Goal: Information Seeking & Learning: Learn about a topic

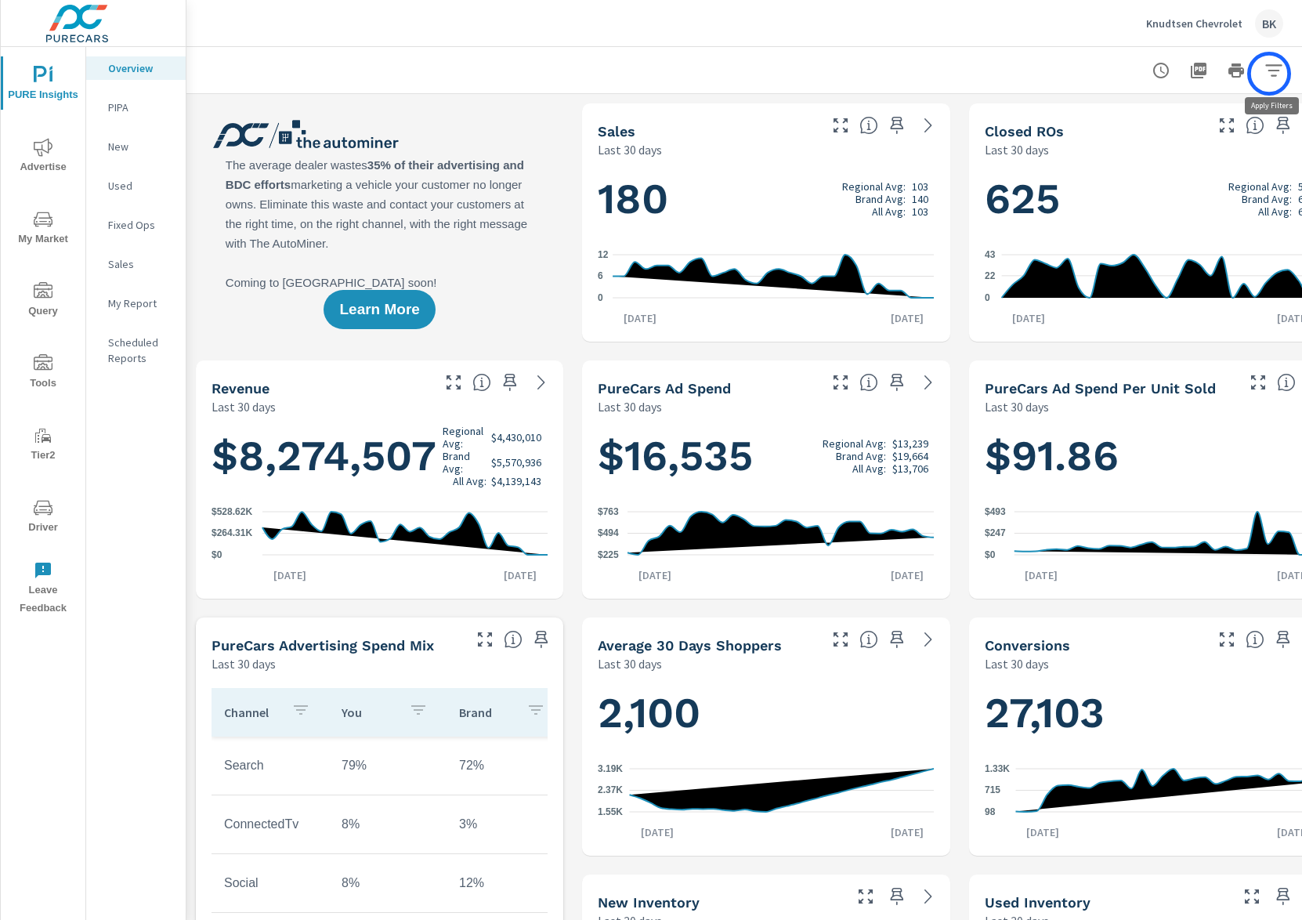
scroll to position [0, 44]
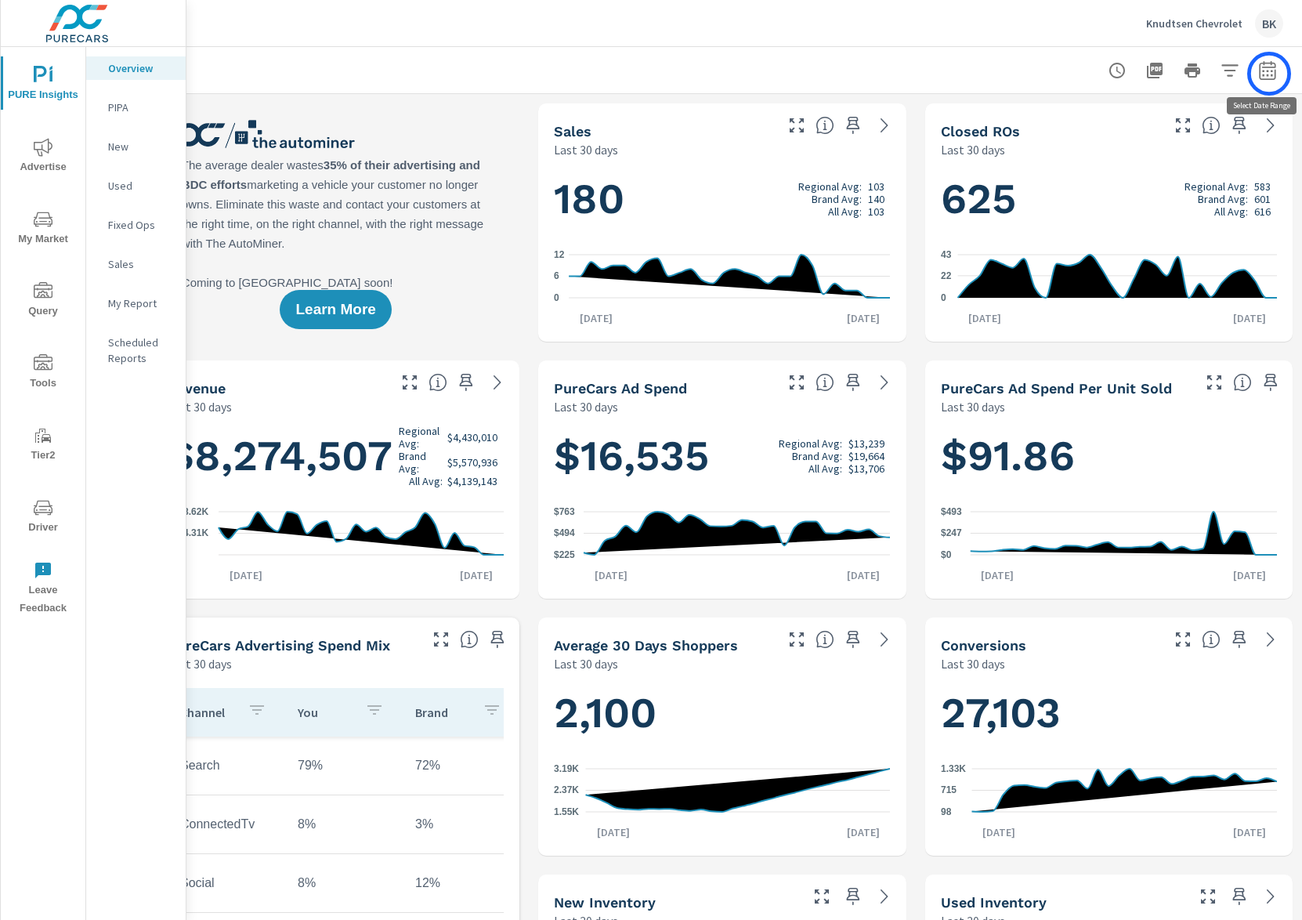
click at [1269, 74] on icon "button" at bounding box center [1267, 70] width 19 height 19
select select "Last 30 days"
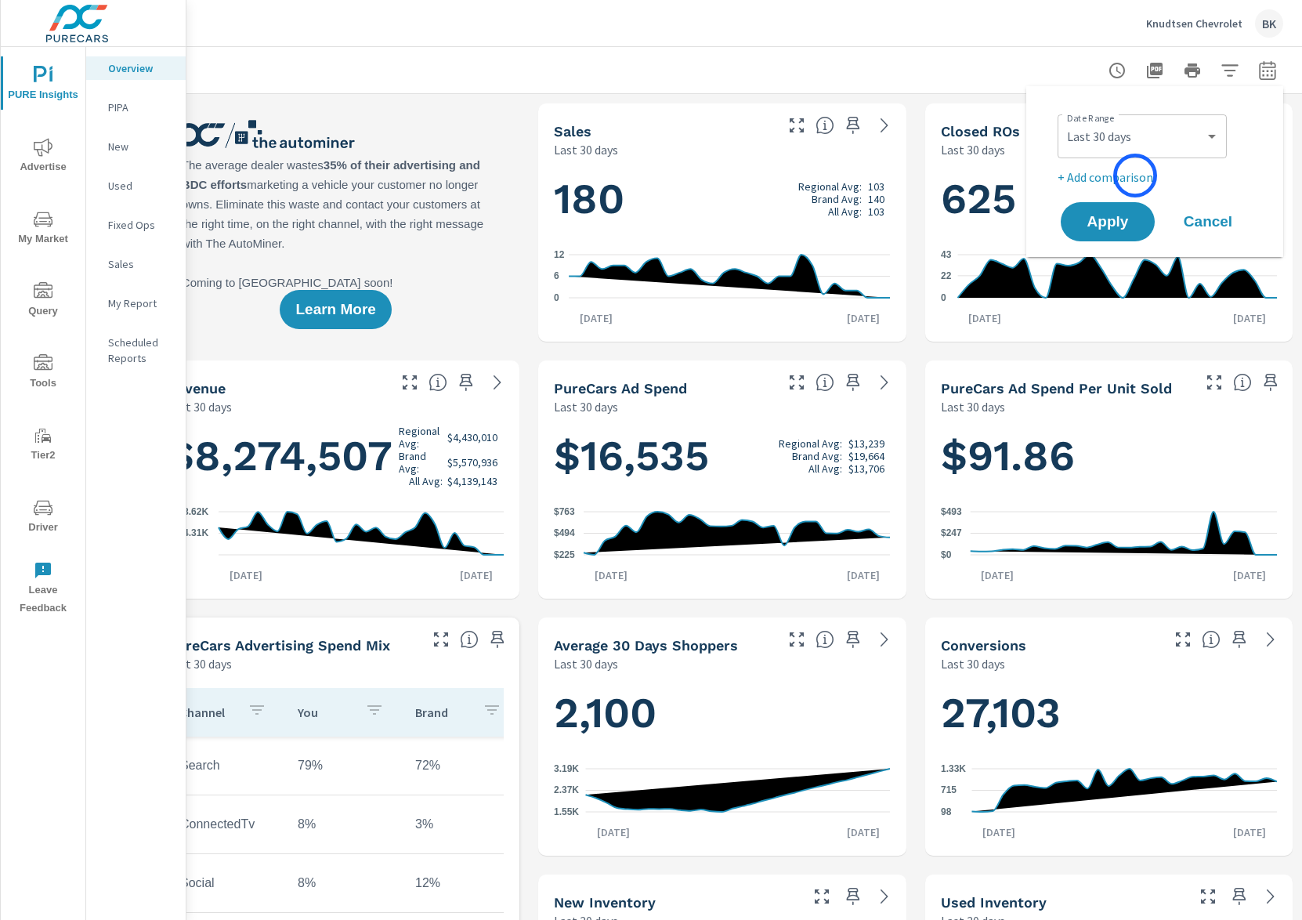
click at [1135, 175] on p "+ Add comparison" at bounding box center [1158, 177] width 201 height 19
select select "Previous period"
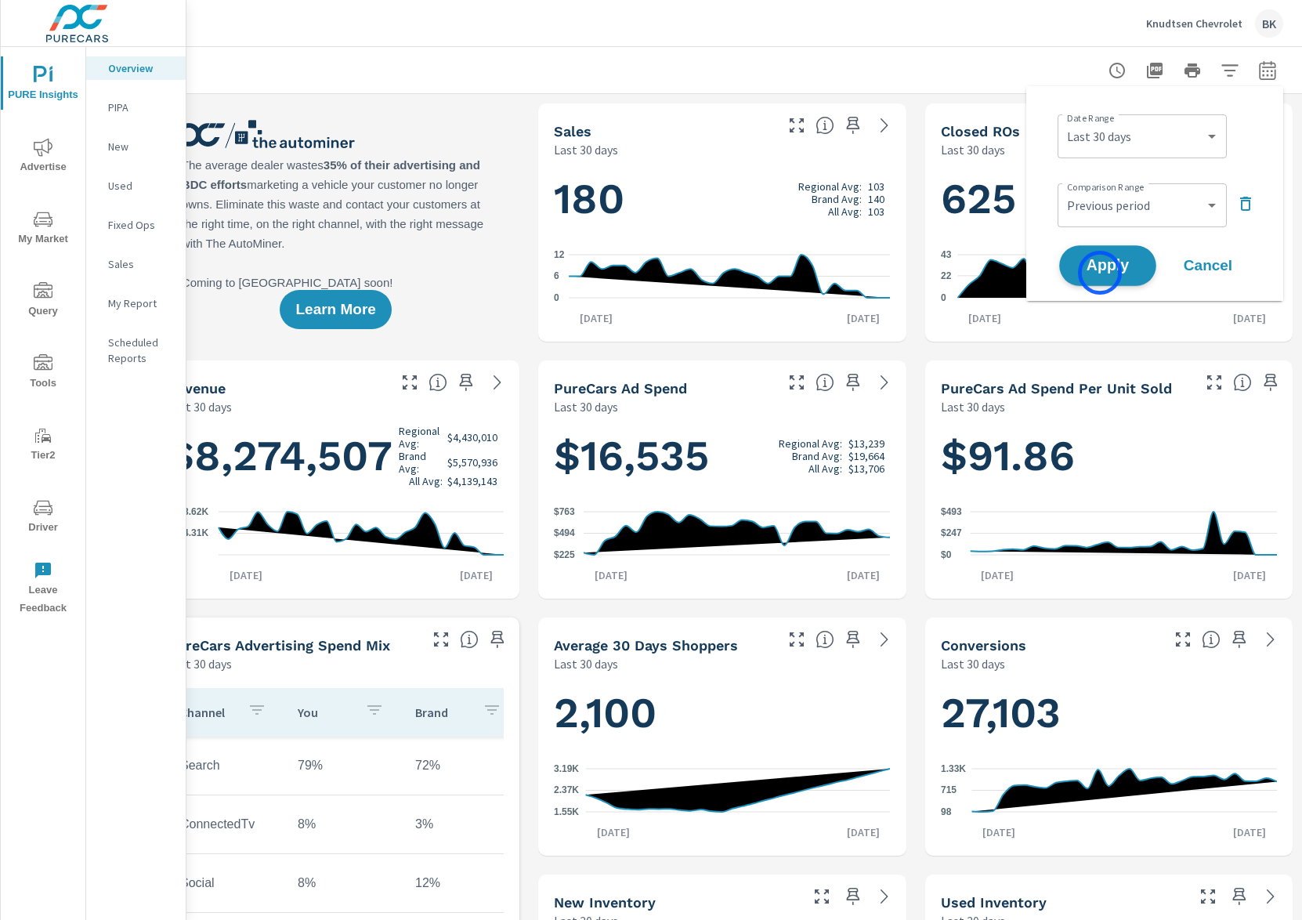
click at [1100, 273] on span "Apply" at bounding box center [1108, 266] width 64 height 15
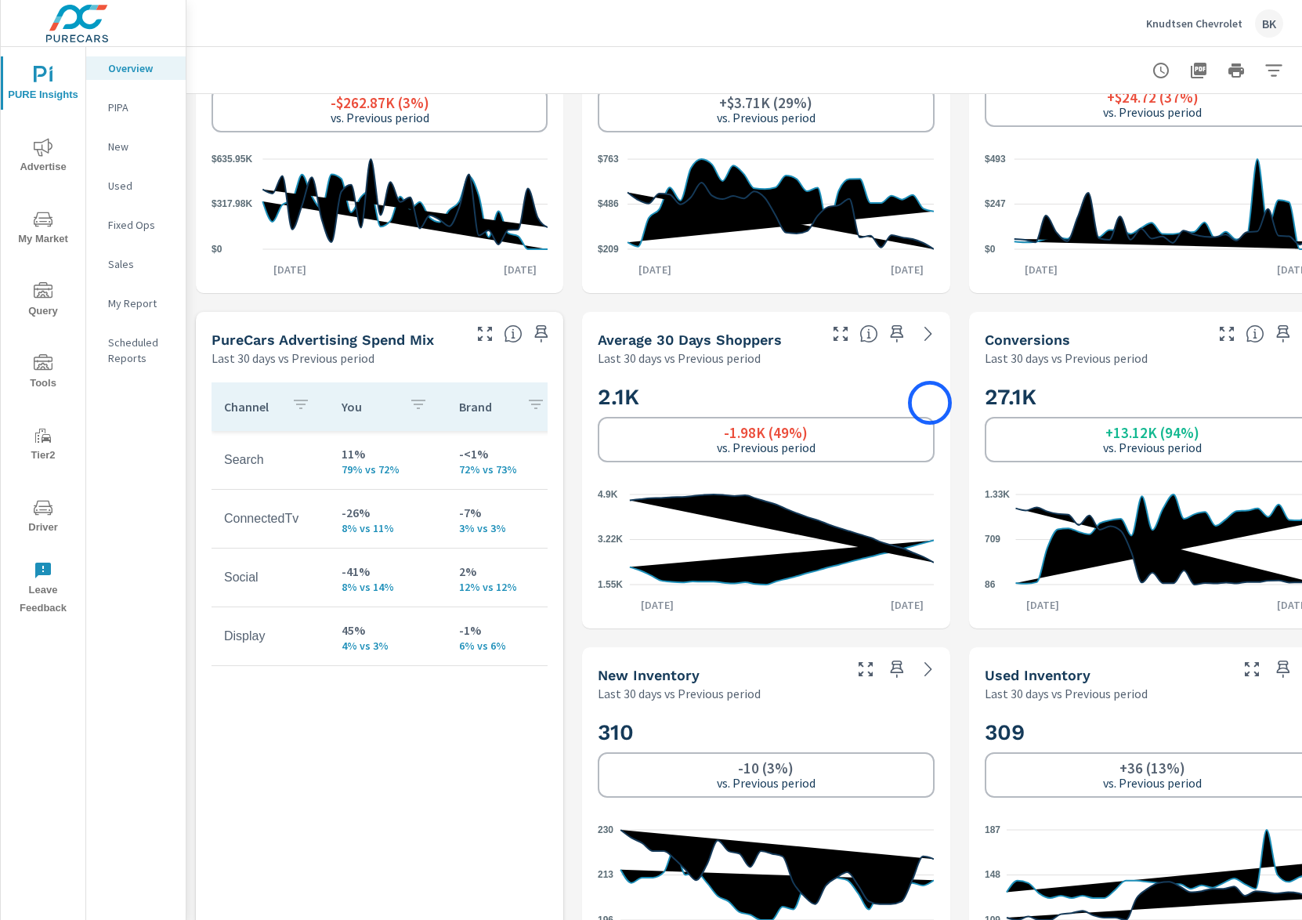
scroll to position [481, 0]
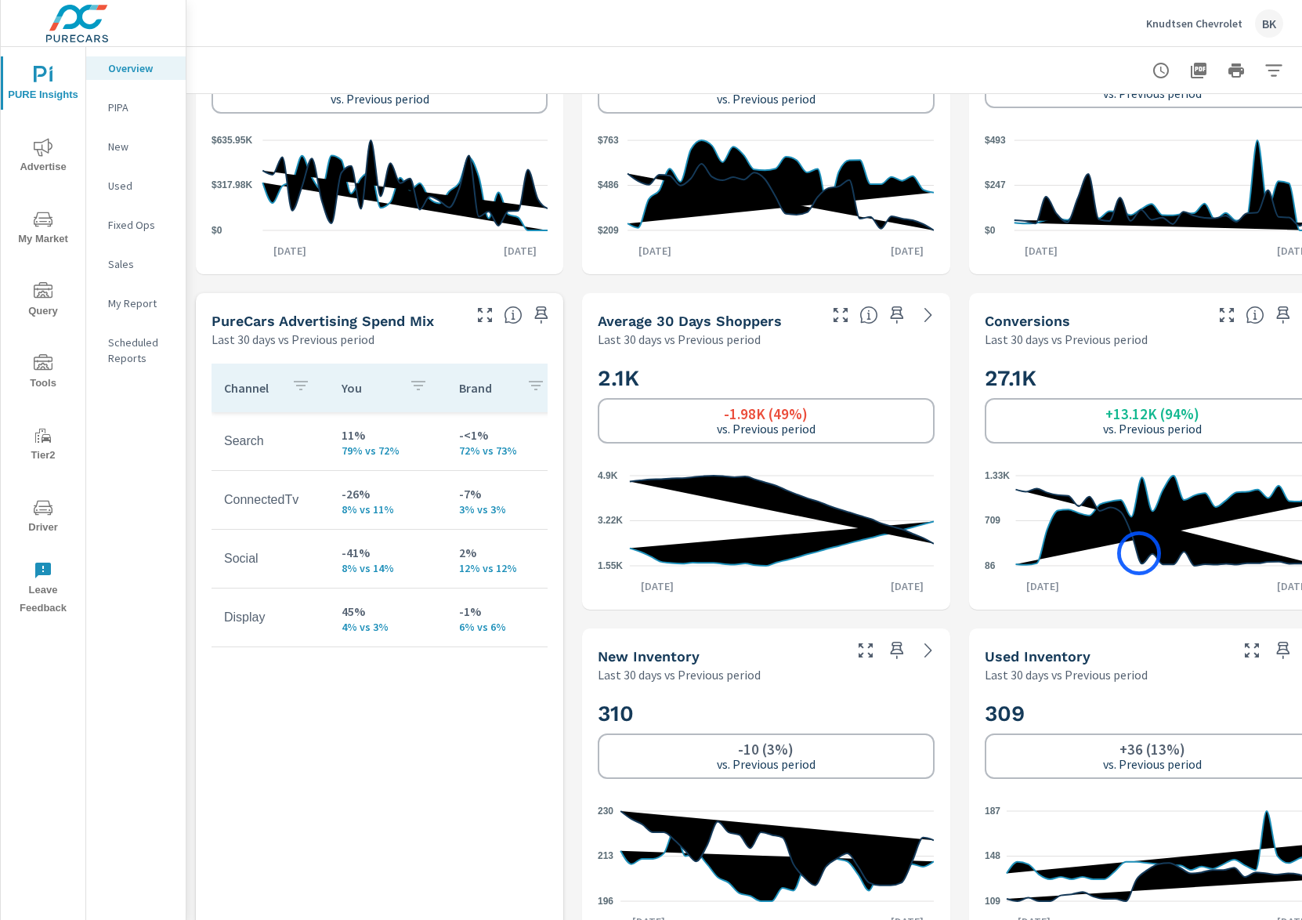
click at [1139, 553] on icon at bounding box center [1168, 528] width 306 height 78
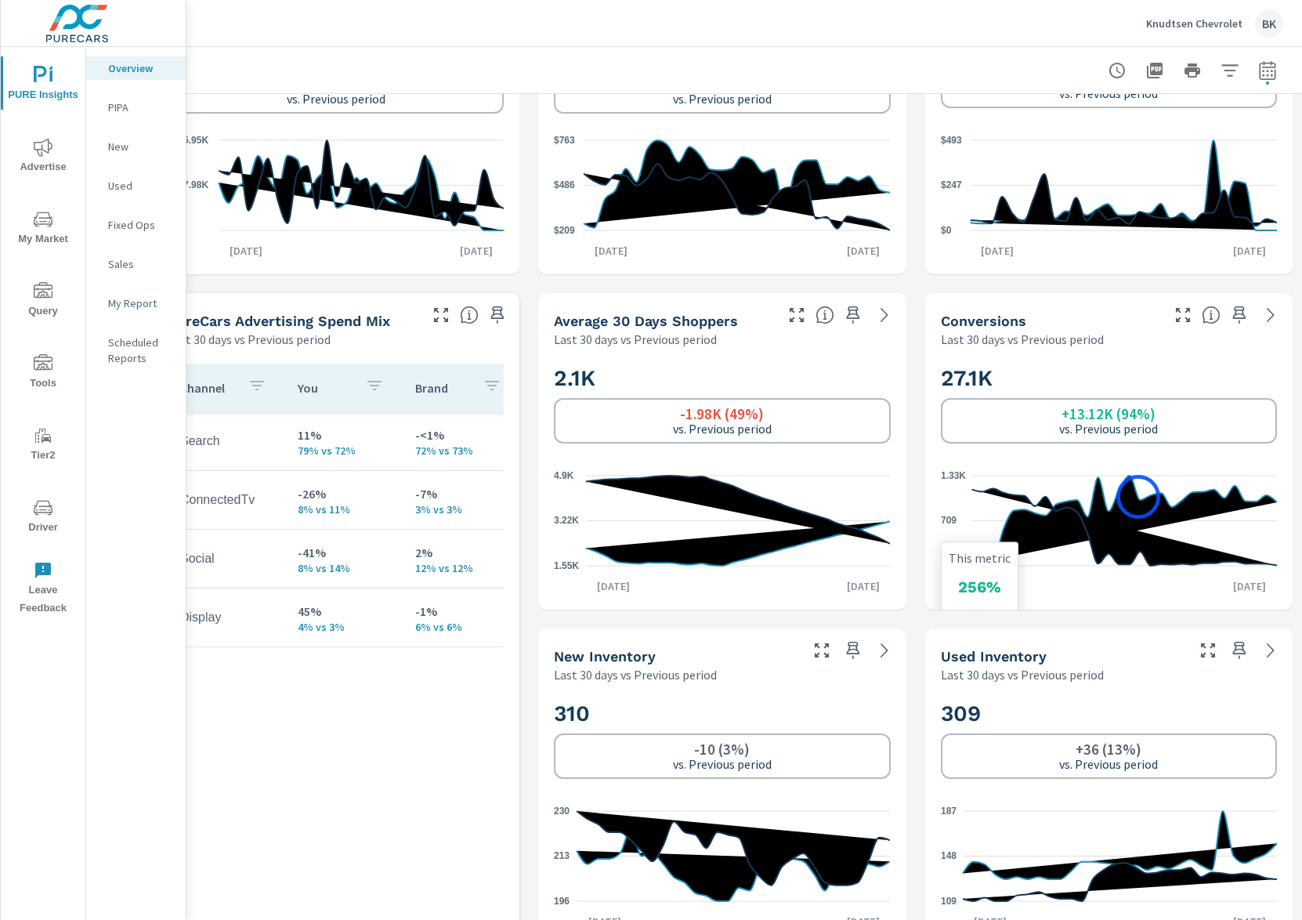
click at [1138, 497] on icon "86 709 1.33K" at bounding box center [1109, 520] width 336 height 115
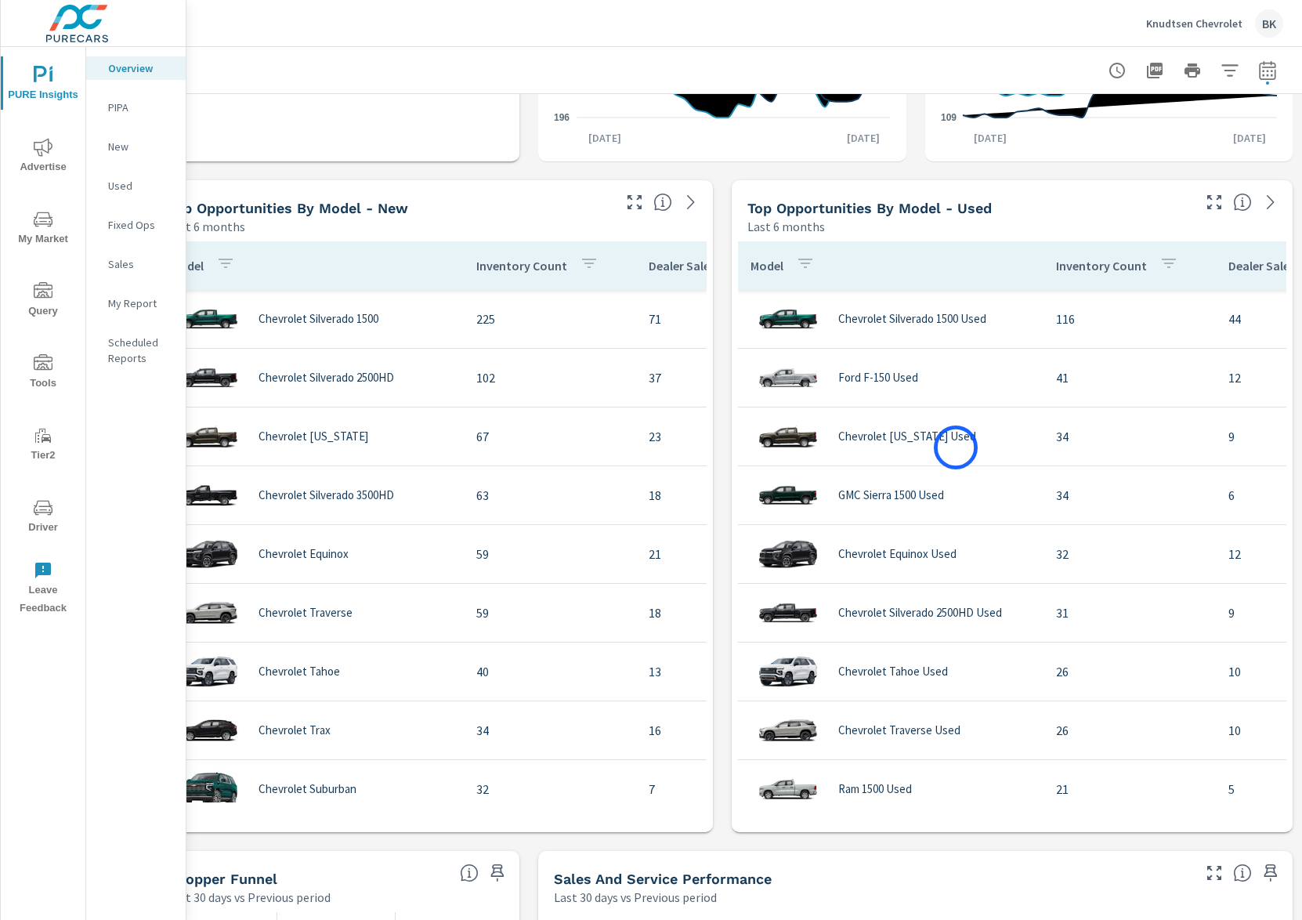
scroll to position [1362, 44]
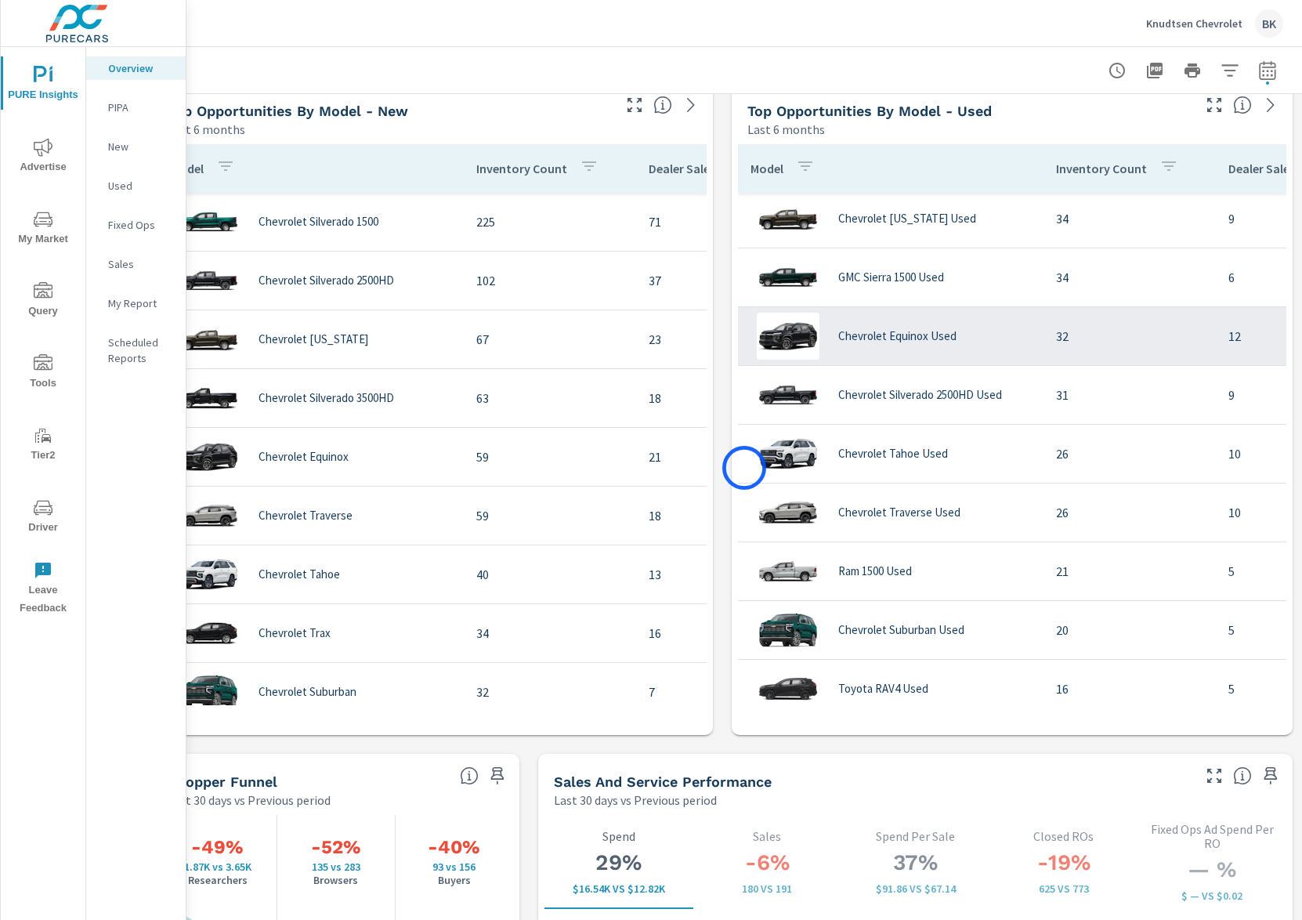
scroll to position [317, 0]
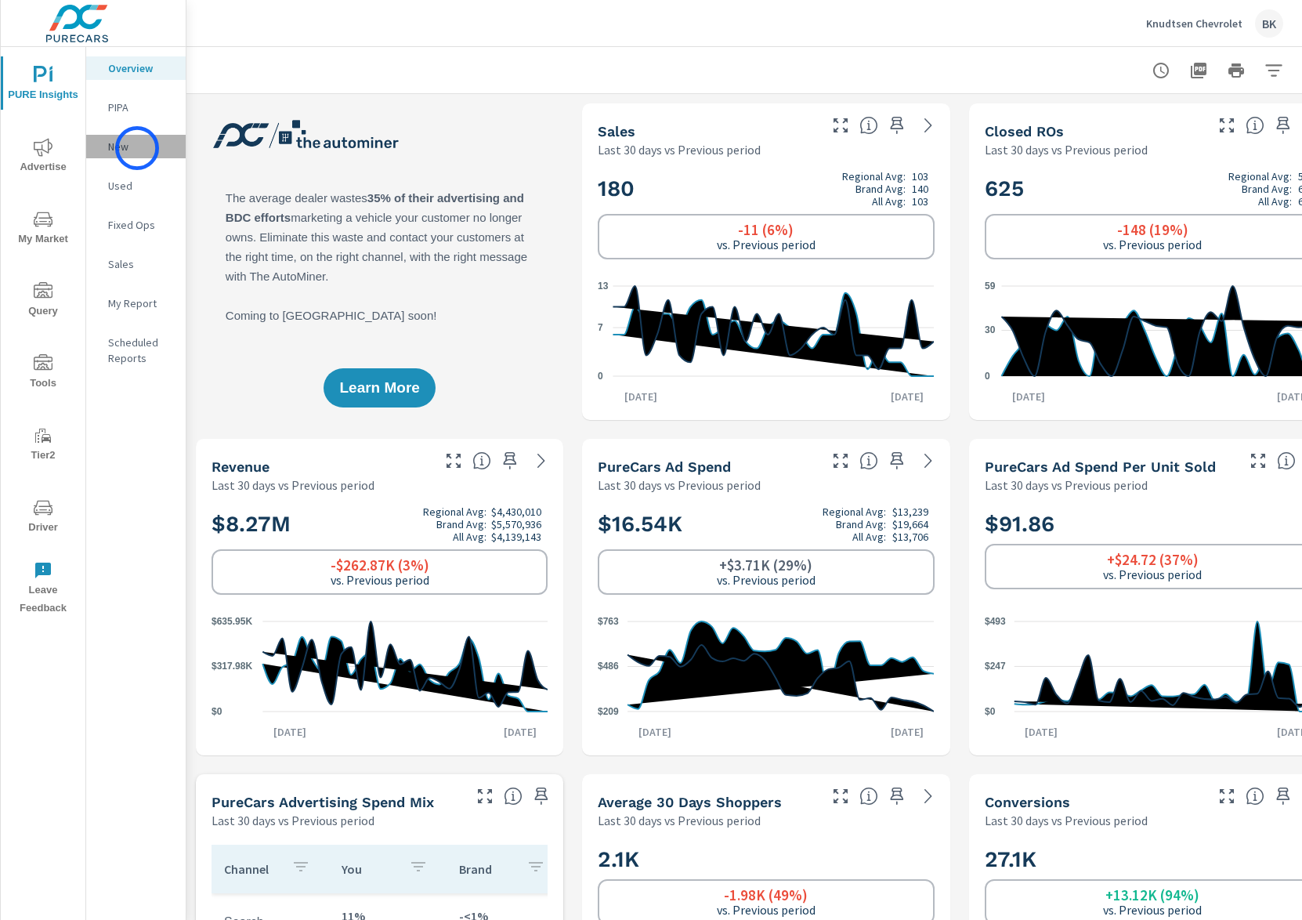
click at [137, 148] on p "New" at bounding box center [140, 147] width 65 height 16
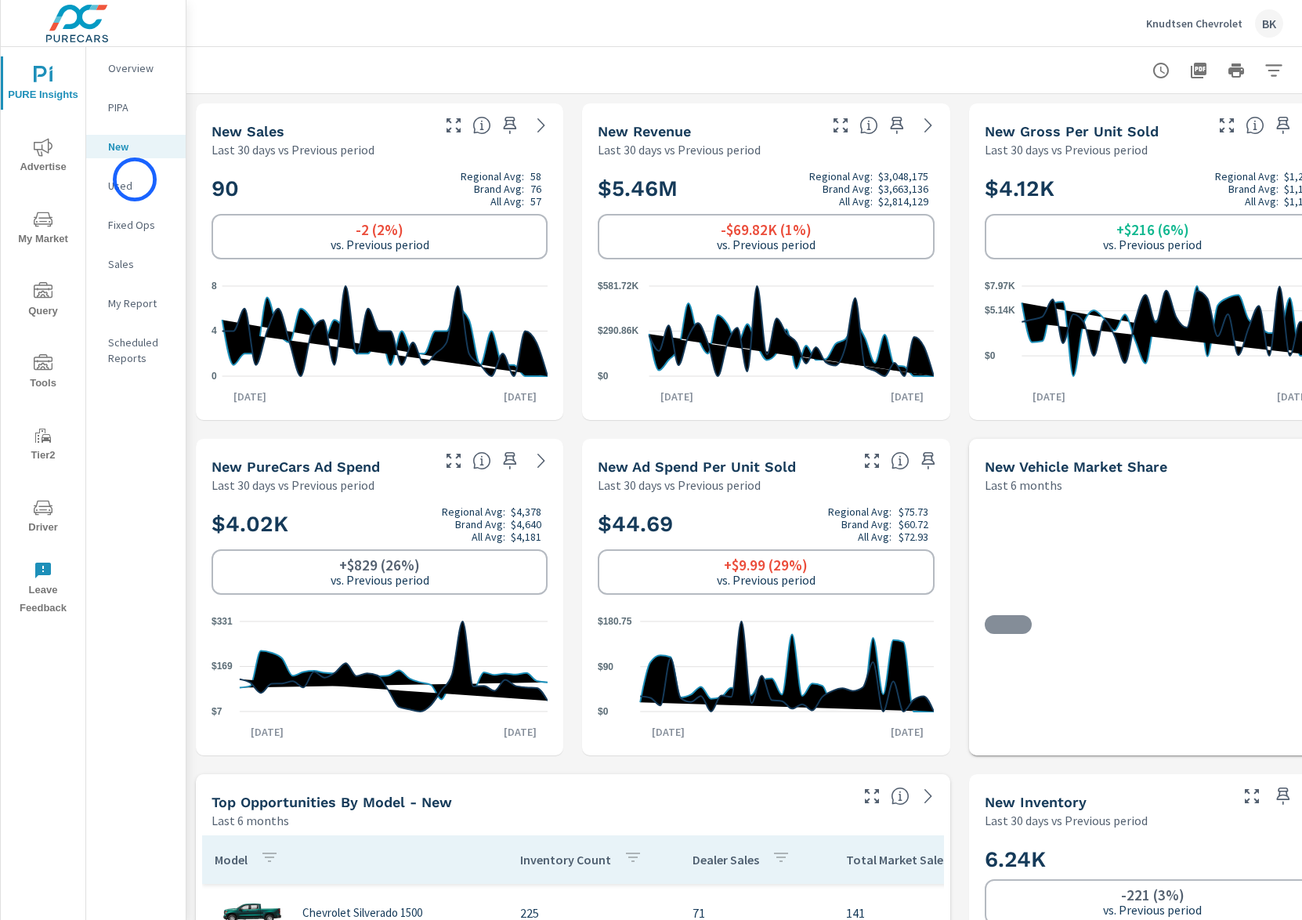
click at [135, 179] on p "Used" at bounding box center [140, 186] width 65 height 16
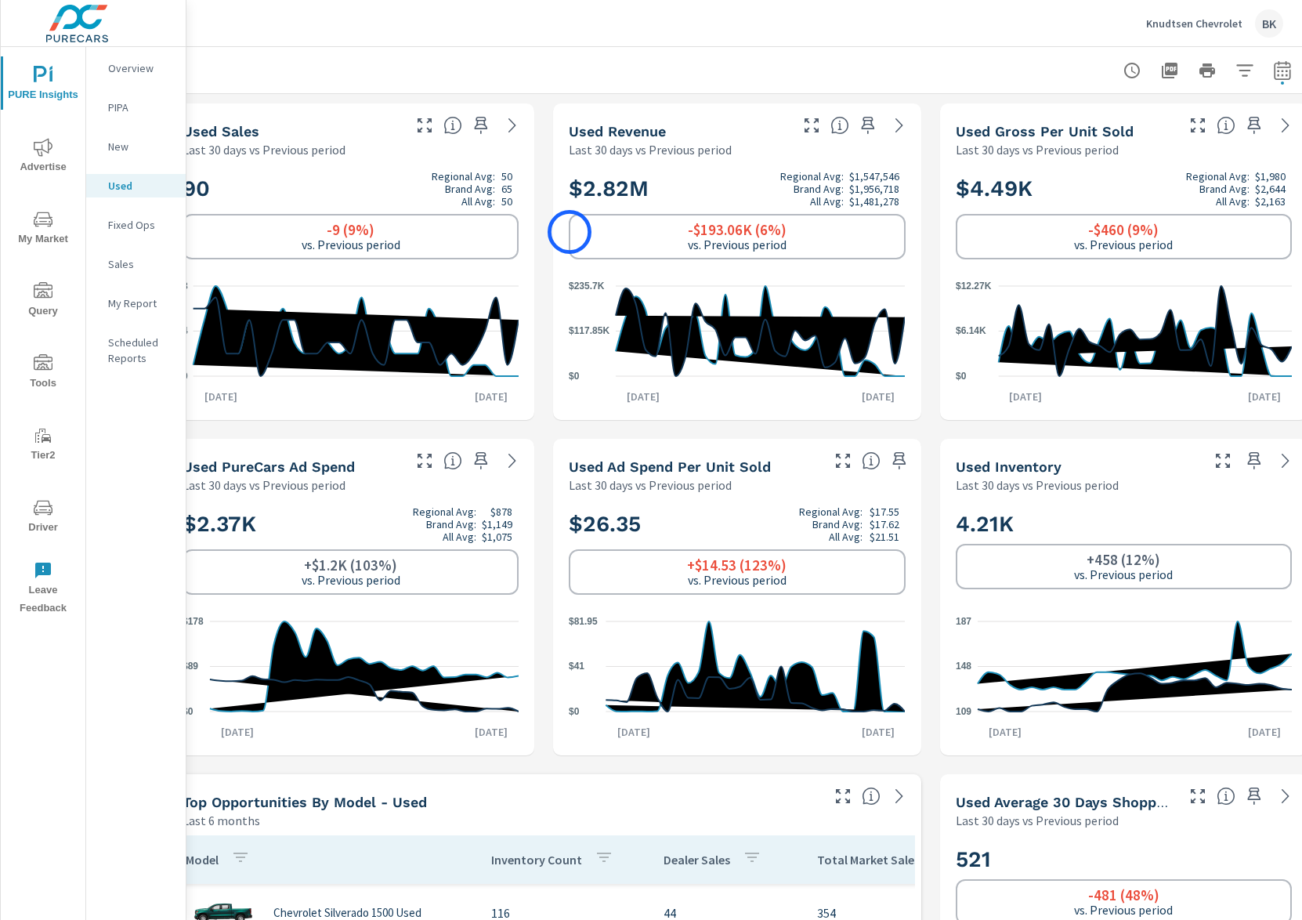
scroll to position [0, 44]
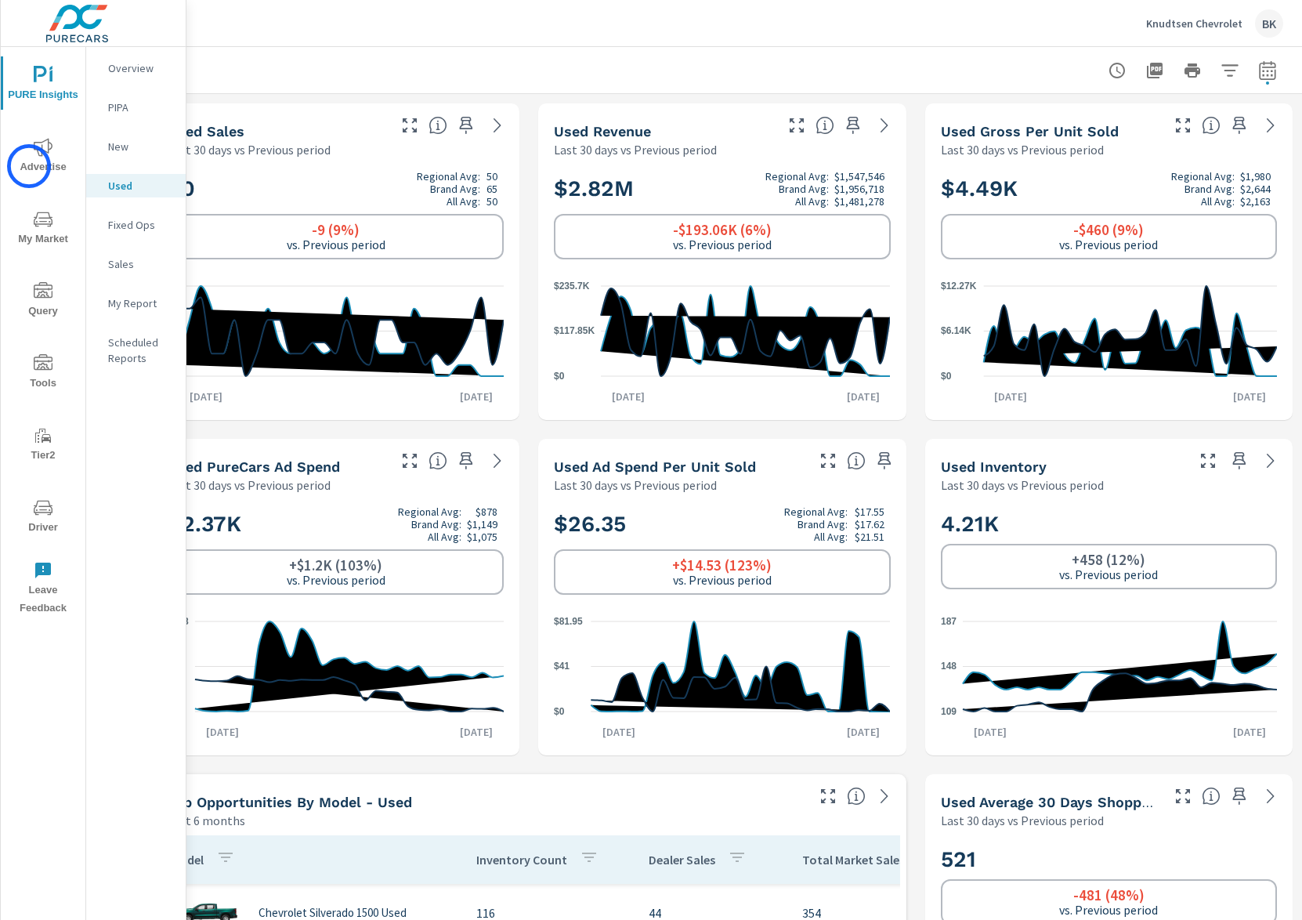
click at [30, 165] on span "Advertise" at bounding box center [42, 157] width 75 height 38
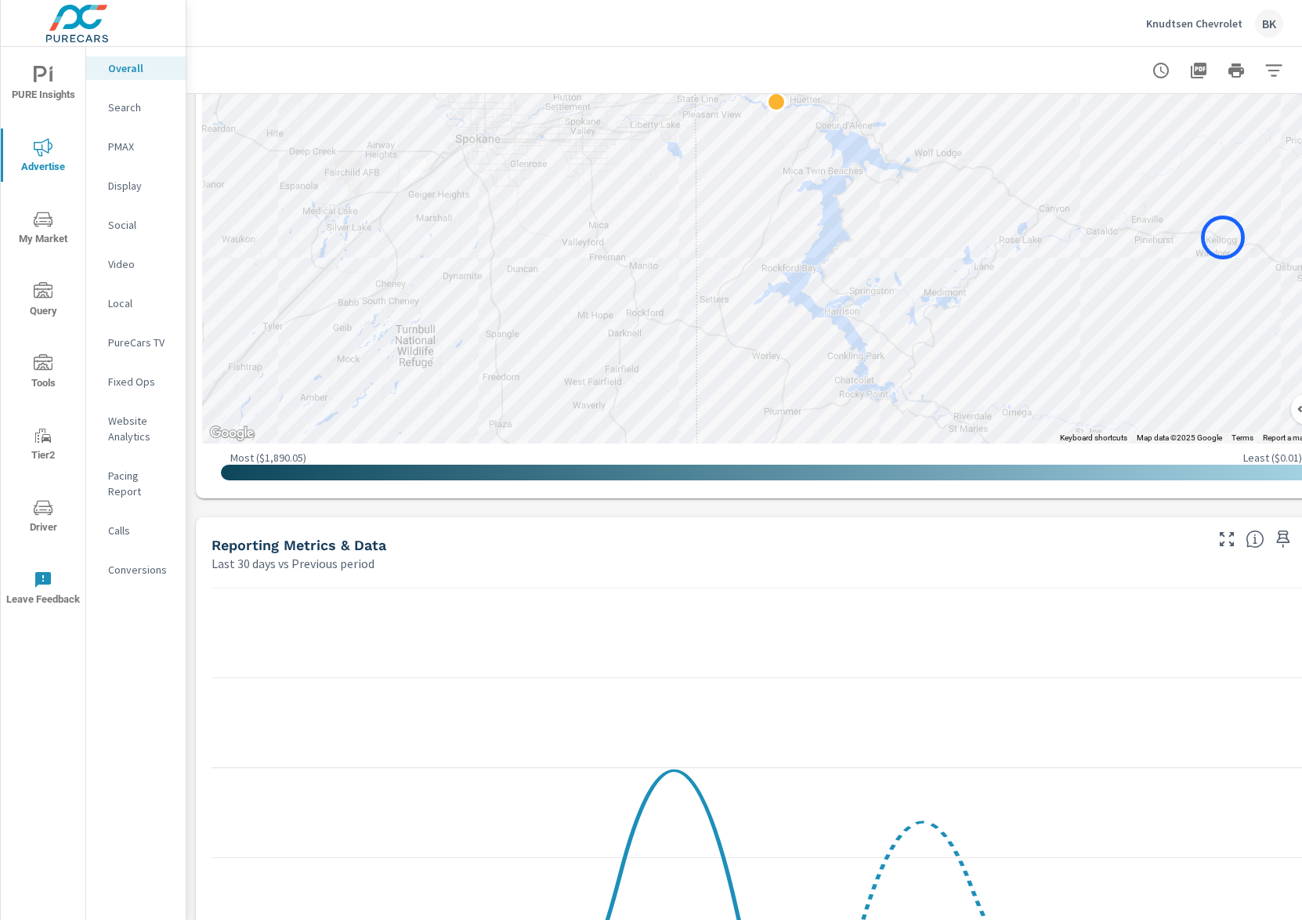
scroll to position [1189, 0]
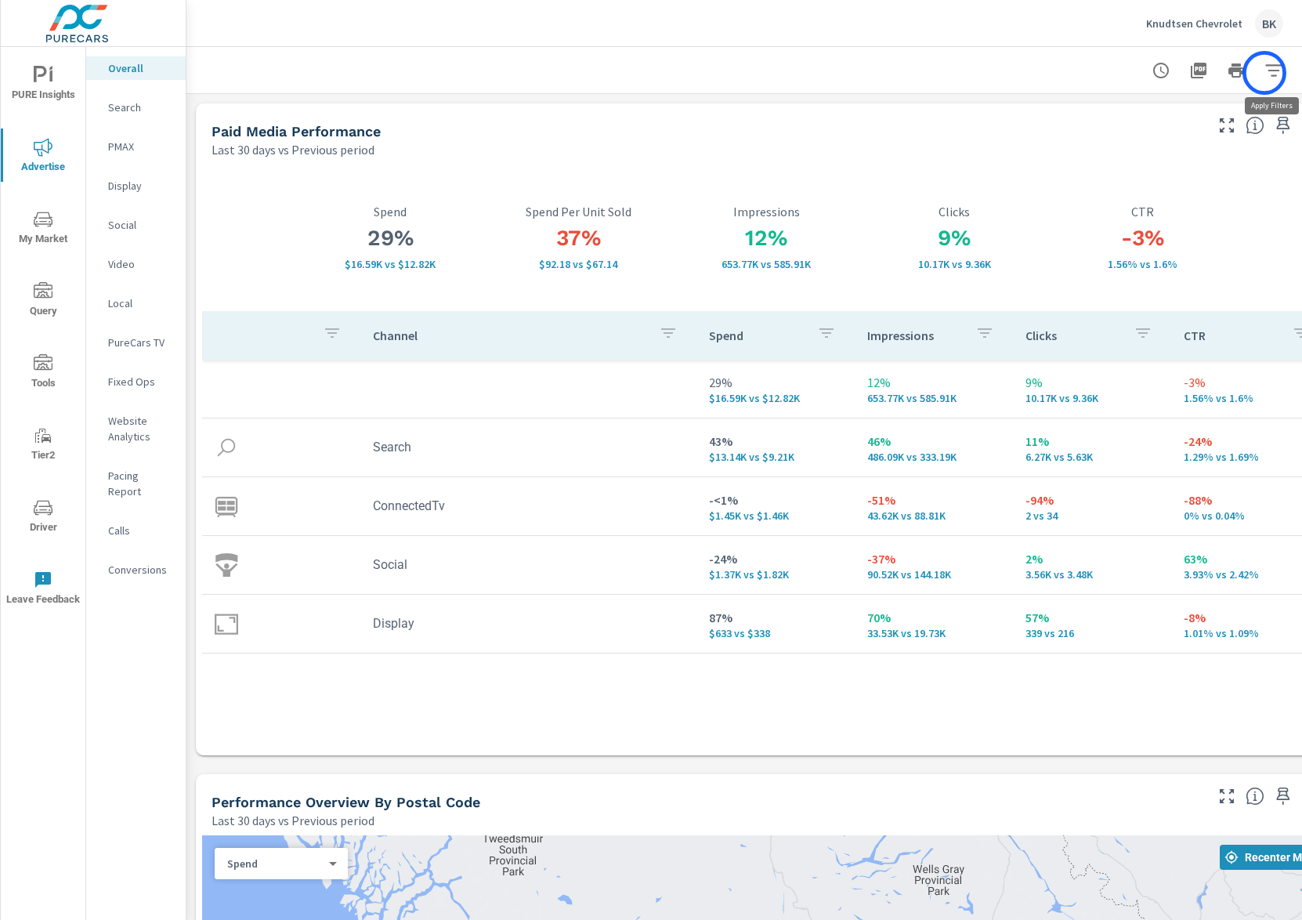
scroll to position [0, 44]
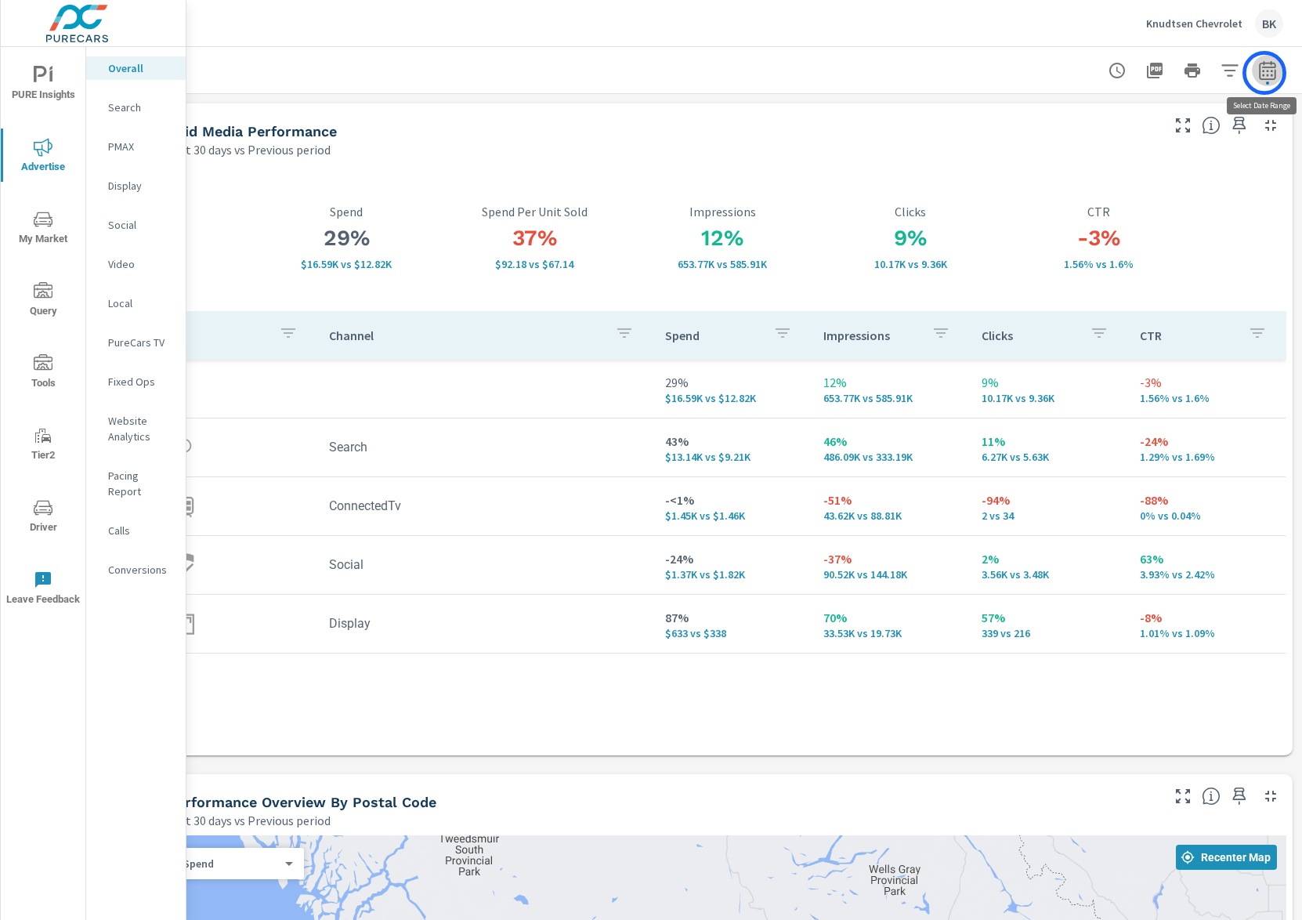
click at [1264, 73] on icon "button" at bounding box center [1267, 70] width 19 height 19
select select "Last 30 days"
select select "Previous period"
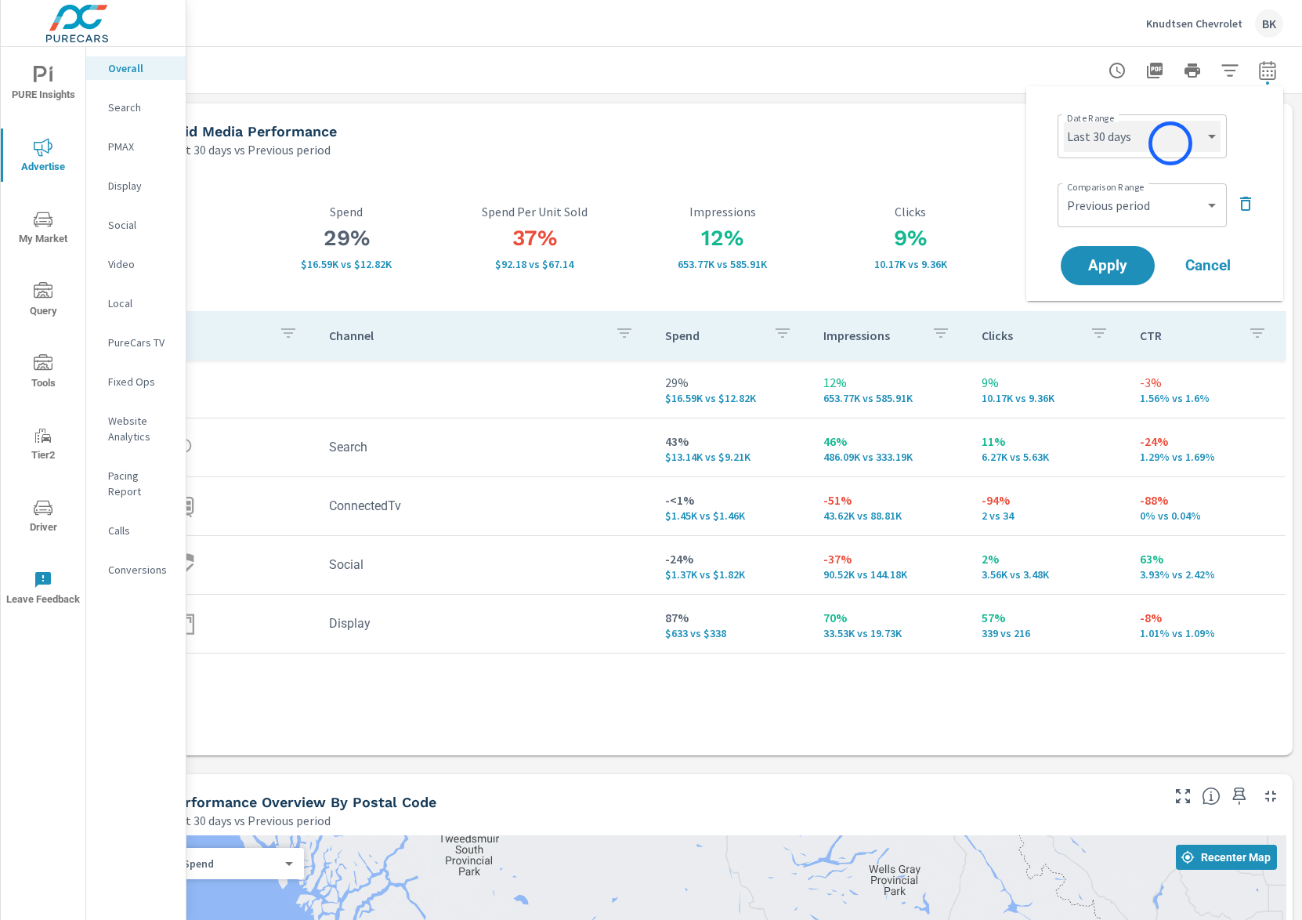
click at [1170, 139] on select "Custom [DATE] Last week Last 7 days Last 14 days Last 30 days Last 45 days Last…" at bounding box center [1142, 136] width 157 height 31
click at [1064, 121] on select "Custom [DATE] Last week Last 7 days Last 14 days Last 30 days Last 45 days Last…" at bounding box center [1142, 136] width 157 height 31
select select "Last 90 days"
click at [1143, 213] on select "Custom Previous period Previous month Previous year" at bounding box center [1142, 205] width 157 height 31
click at [1064, 190] on select "Custom Previous period Previous month Previous year" at bounding box center [1142, 205] width 157 height 31
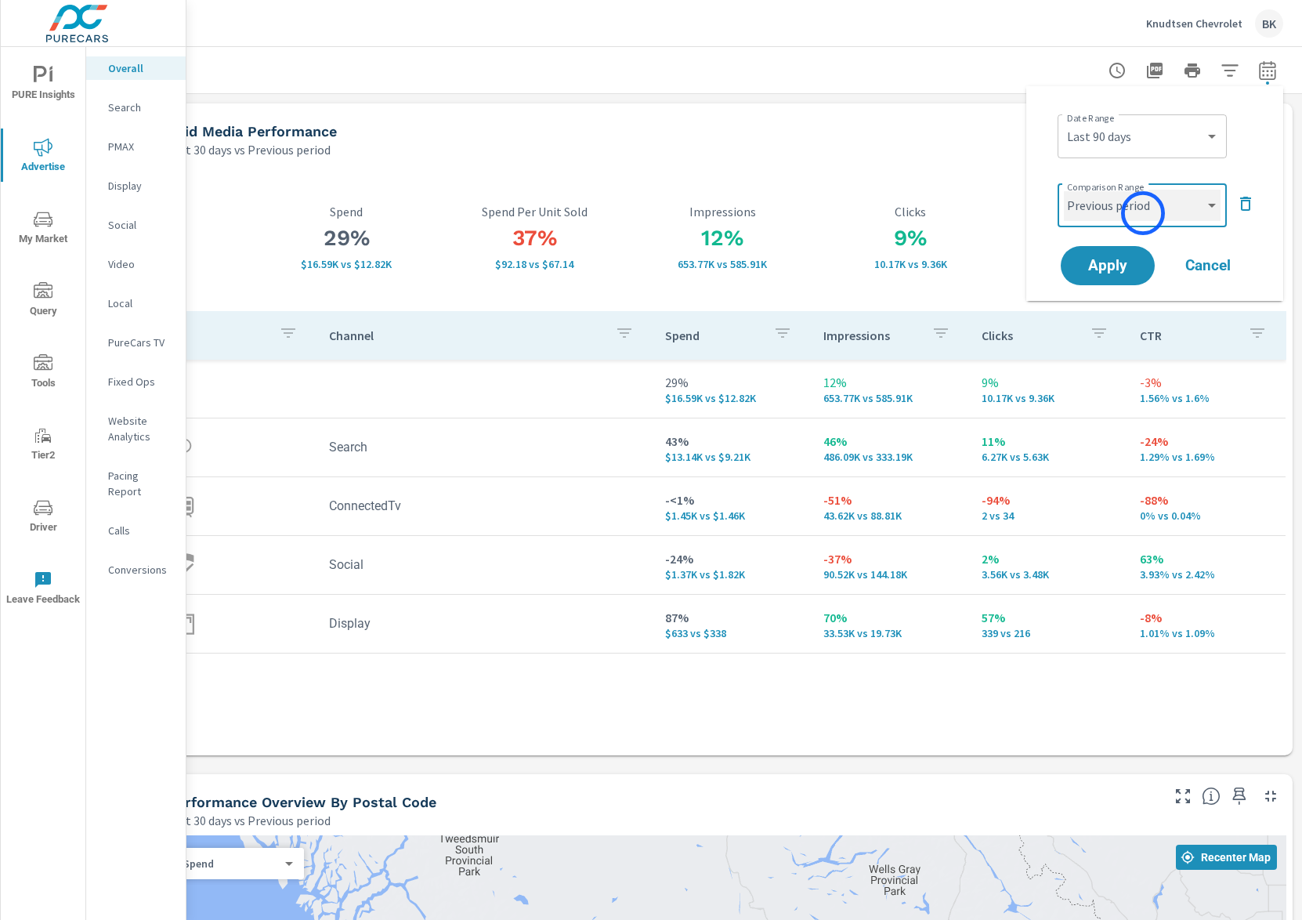
select select "Previous year"
click at [1120, 267] on span "Apply" at bounding box center [1108, 266] width 64 height 15
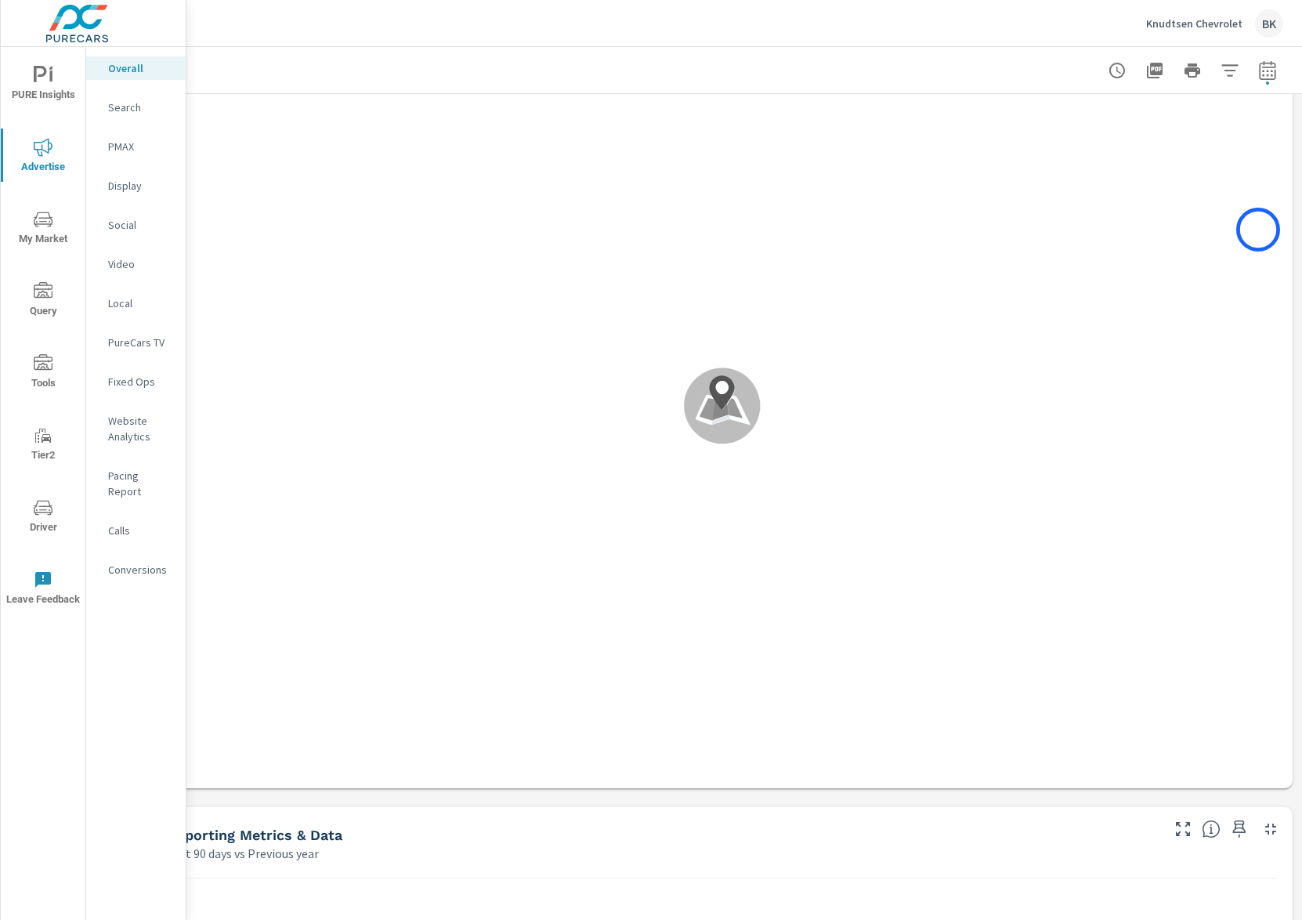
scroll to position [859, 44]
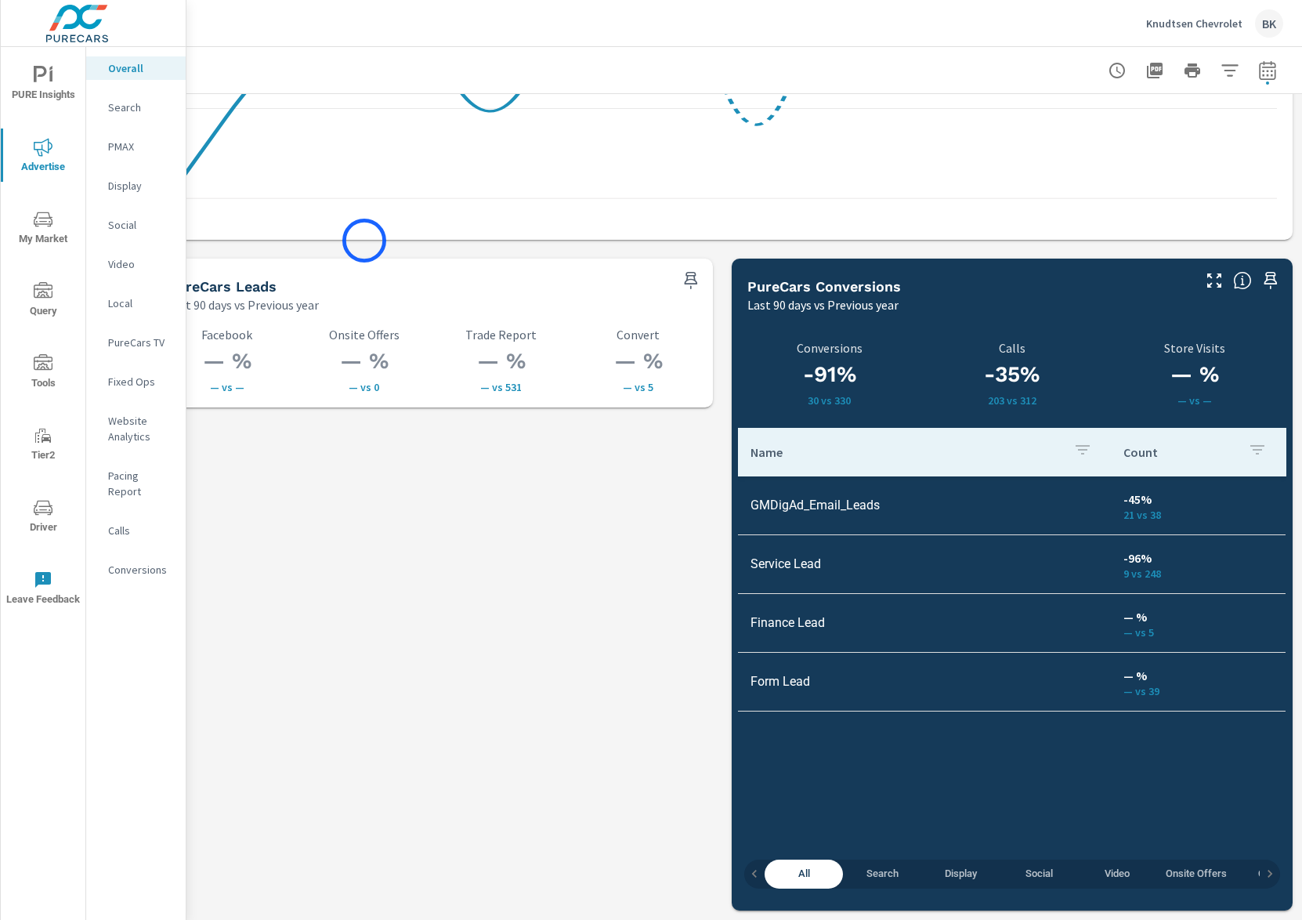
scroll to position [2024, 0]
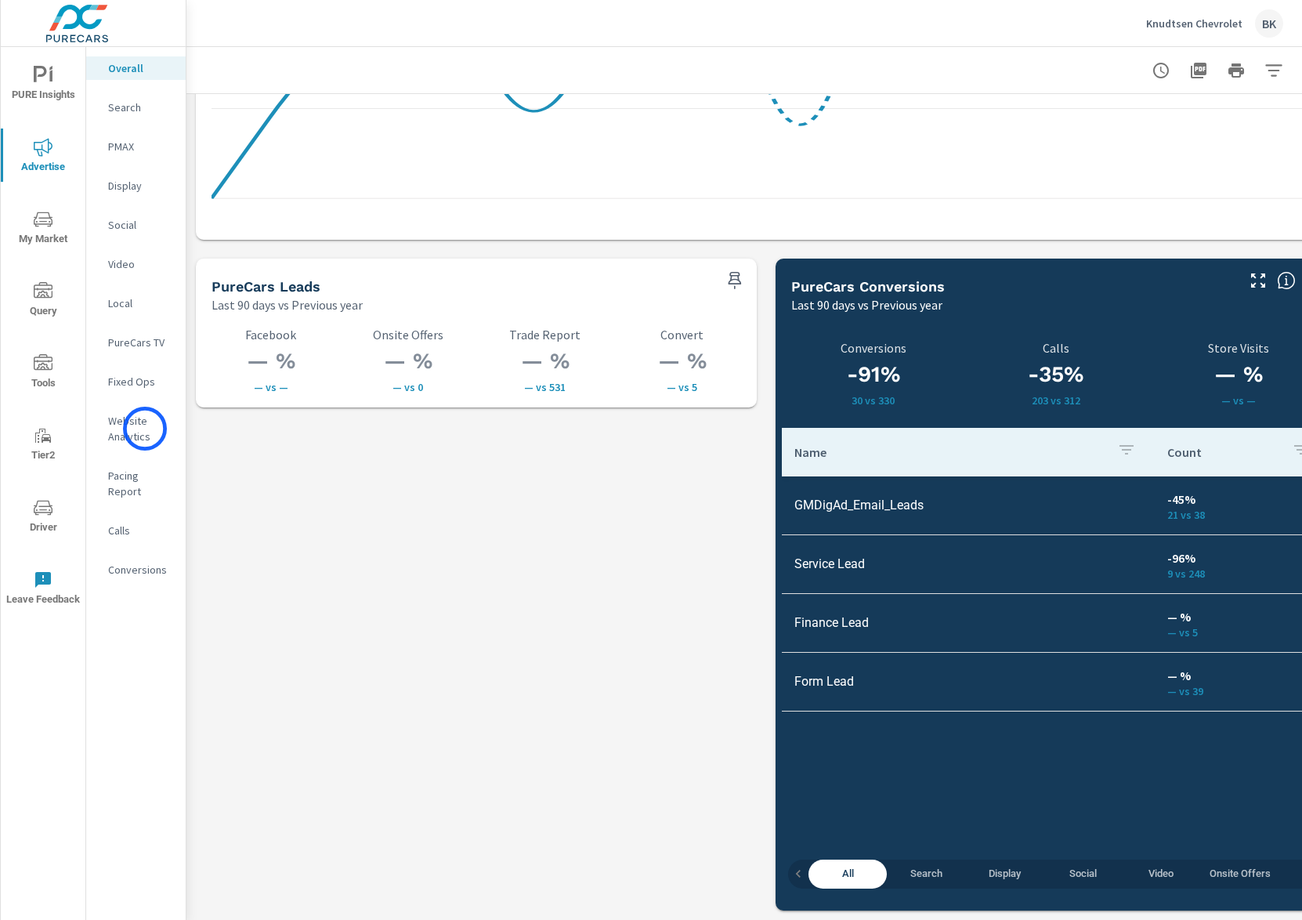
click at [145, 429] on p "Website Analytics" at bounding box center [140, 428] width 65 height 31
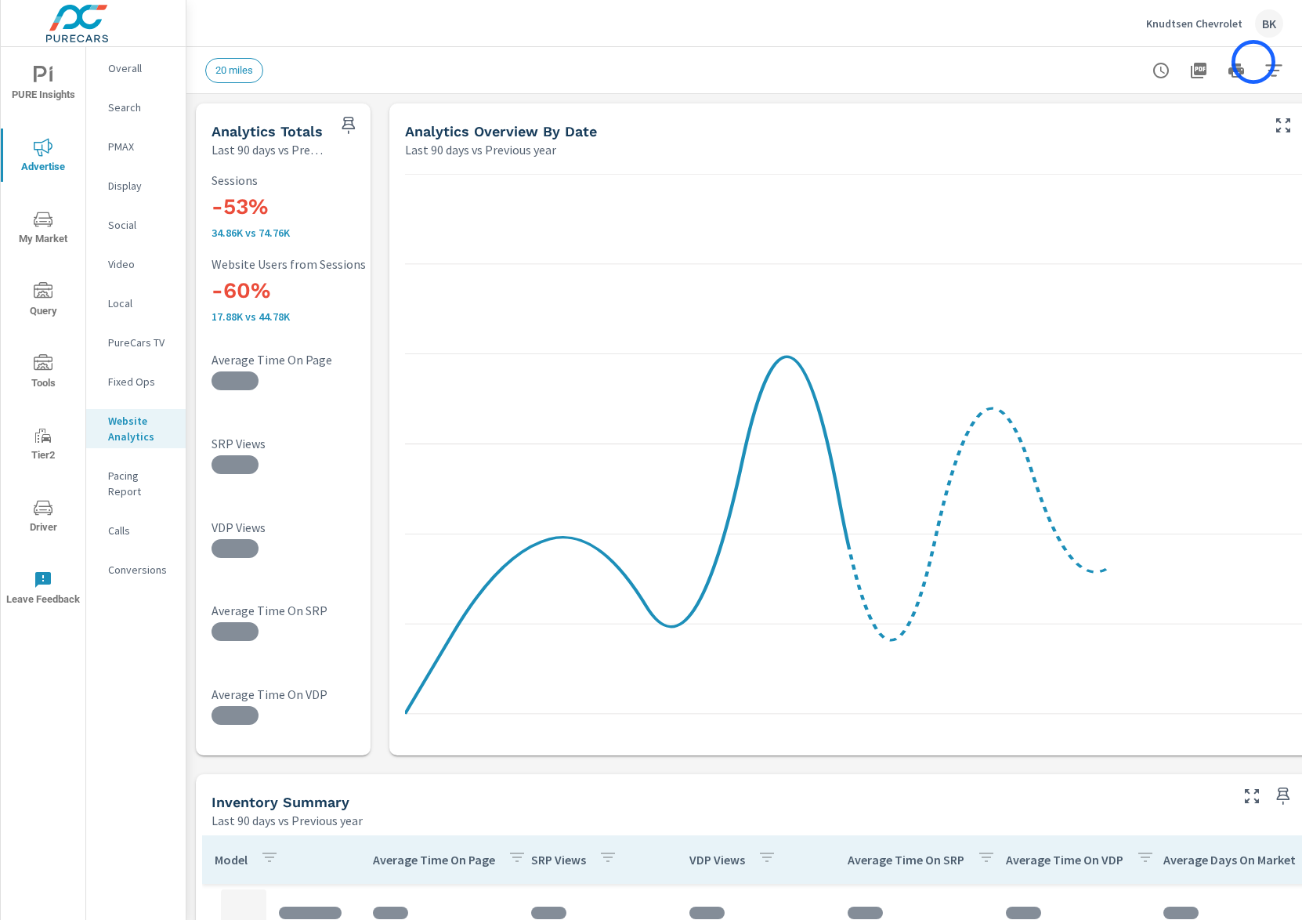
scroll to position [0, 44]
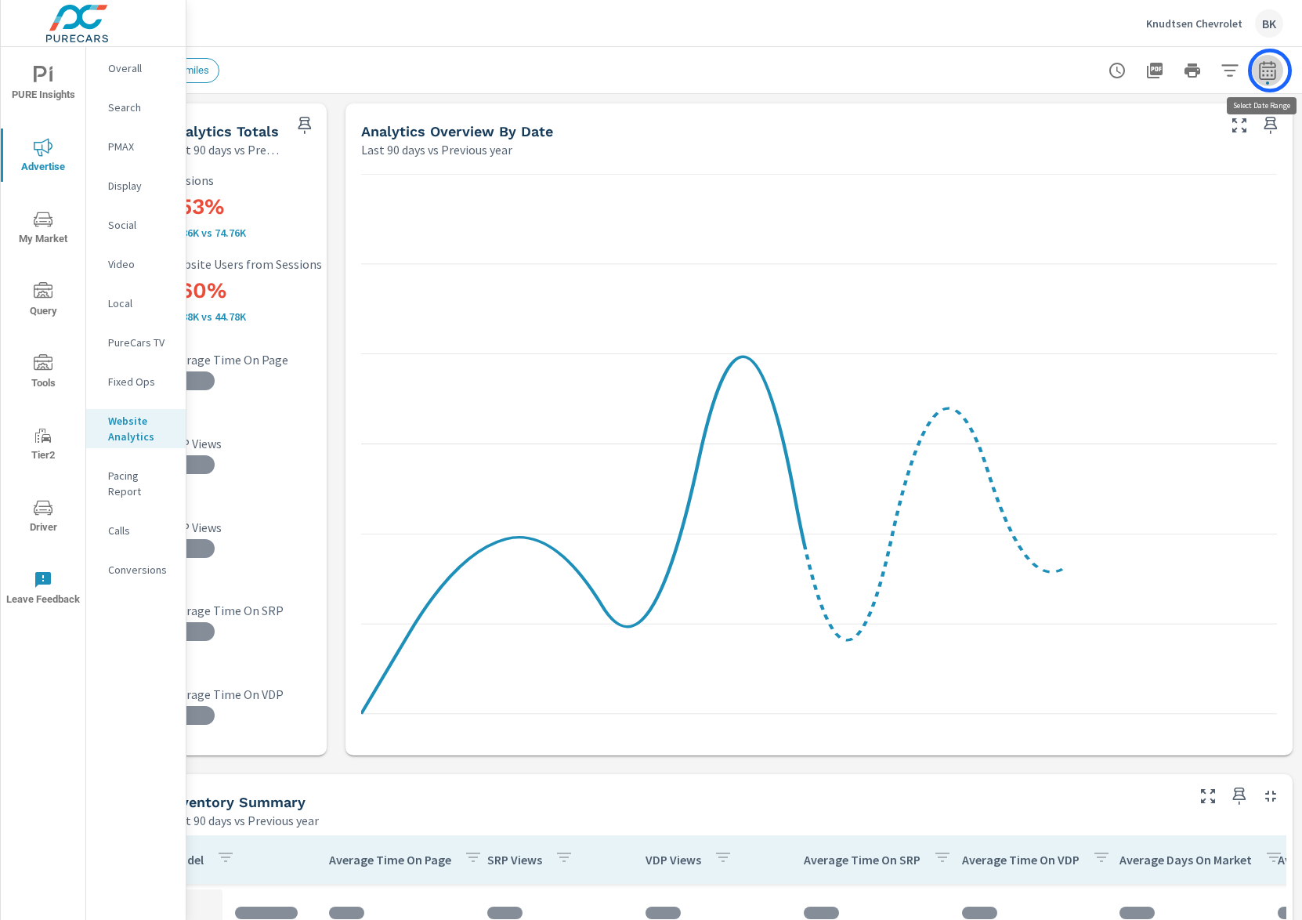
click at [1270, 71] on icon "button" at bounding box center [1267, 70] width 19 height 19
select select "Last 90 days"
select select "Previous year"
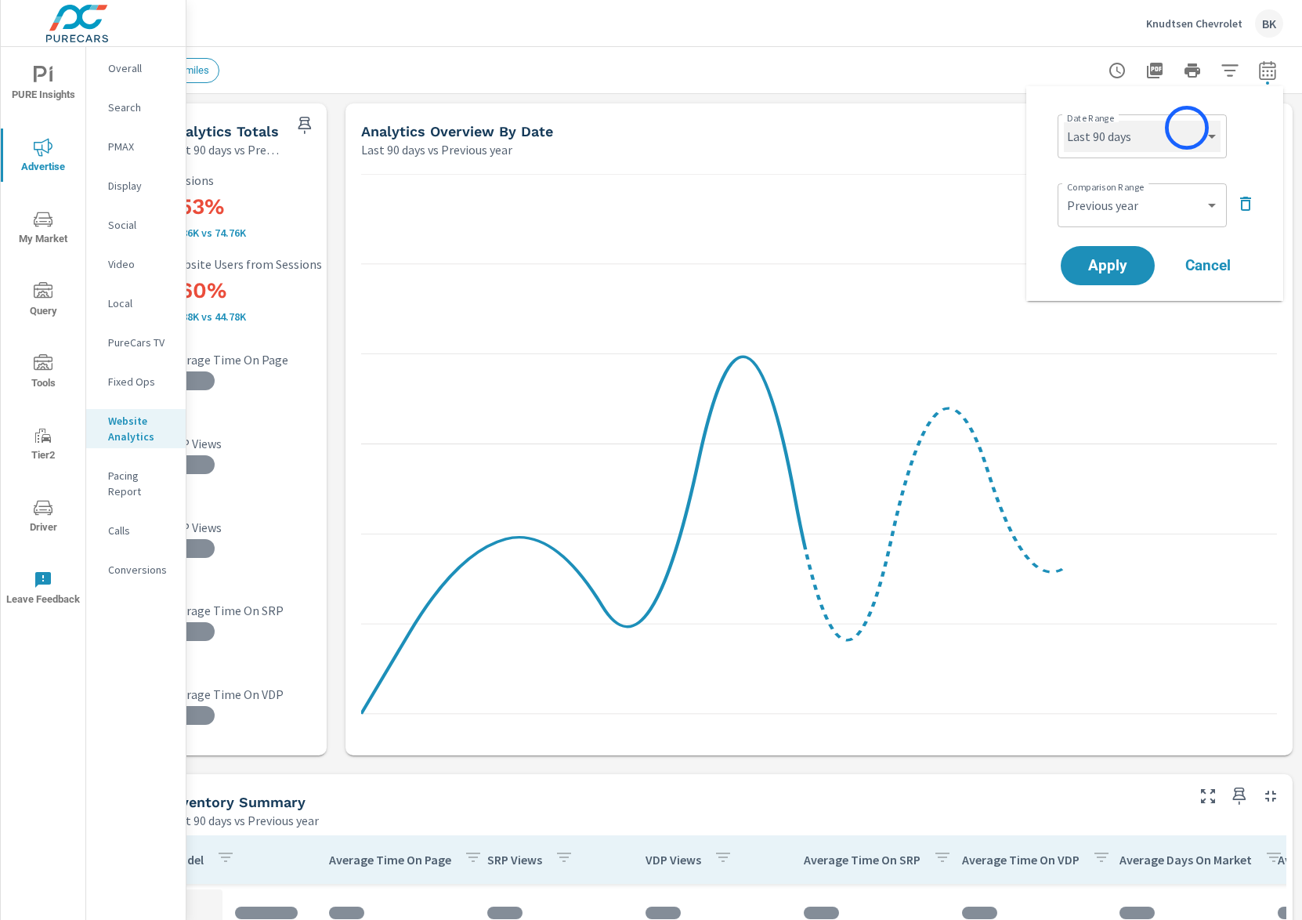
click at [1187, 128] on select "Custom [DATE] Last week Last 7 days Last 14 days Last 30 days Last 45 days Last…" at bounding box center [1142, 136] width 157 height 31
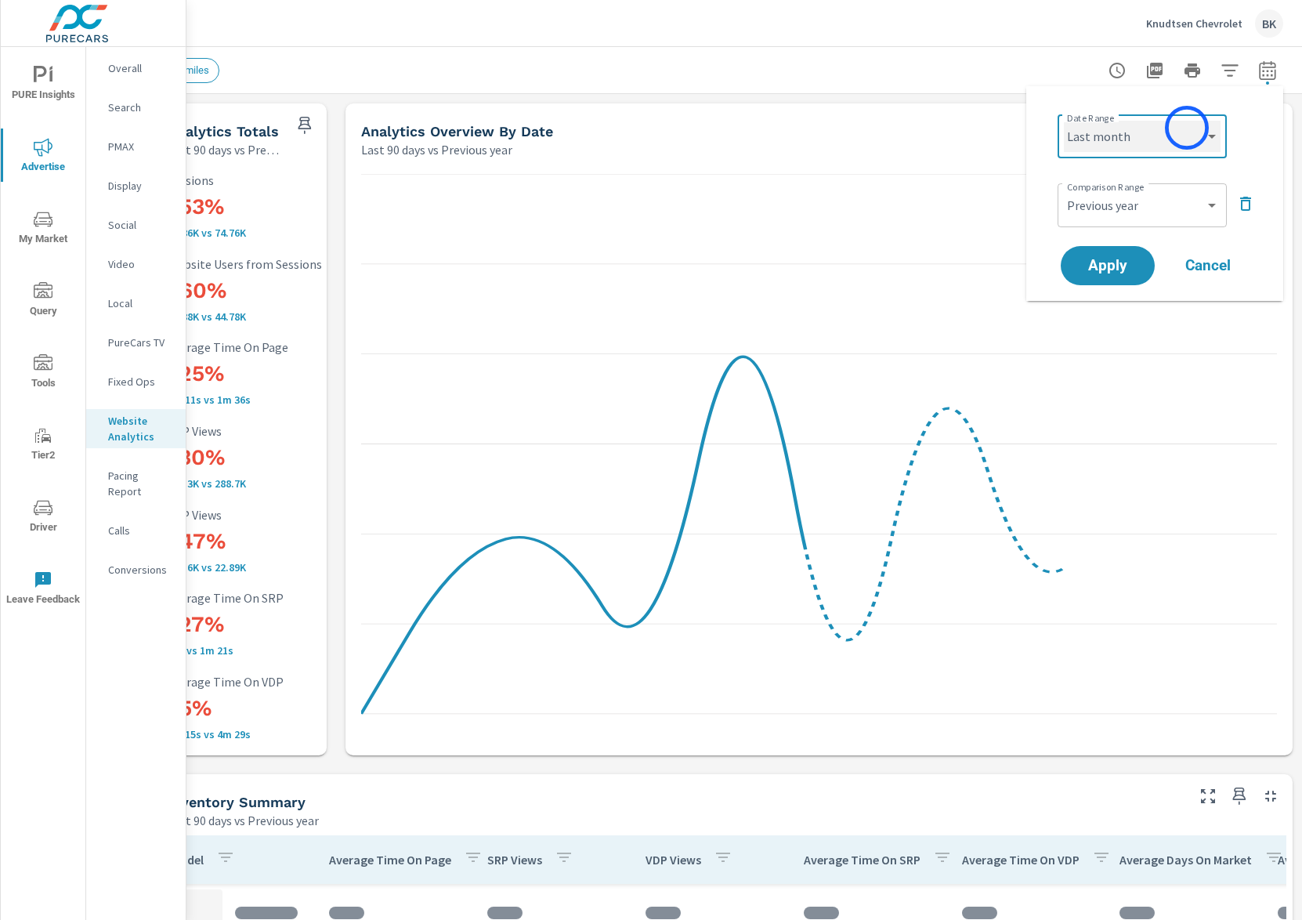
click at [1064, 121] on select "Custom [DATE] Last week Last 7 days Last 14 days Last 30 days Last 45 days Last…" at bounding box center [1142, 136] width 157 height 31
select select "Last month"
click at [1143, 197] on select "Custom Previous period Previous month Previous year" at bounding box center [1142, 205] width 157 height 31
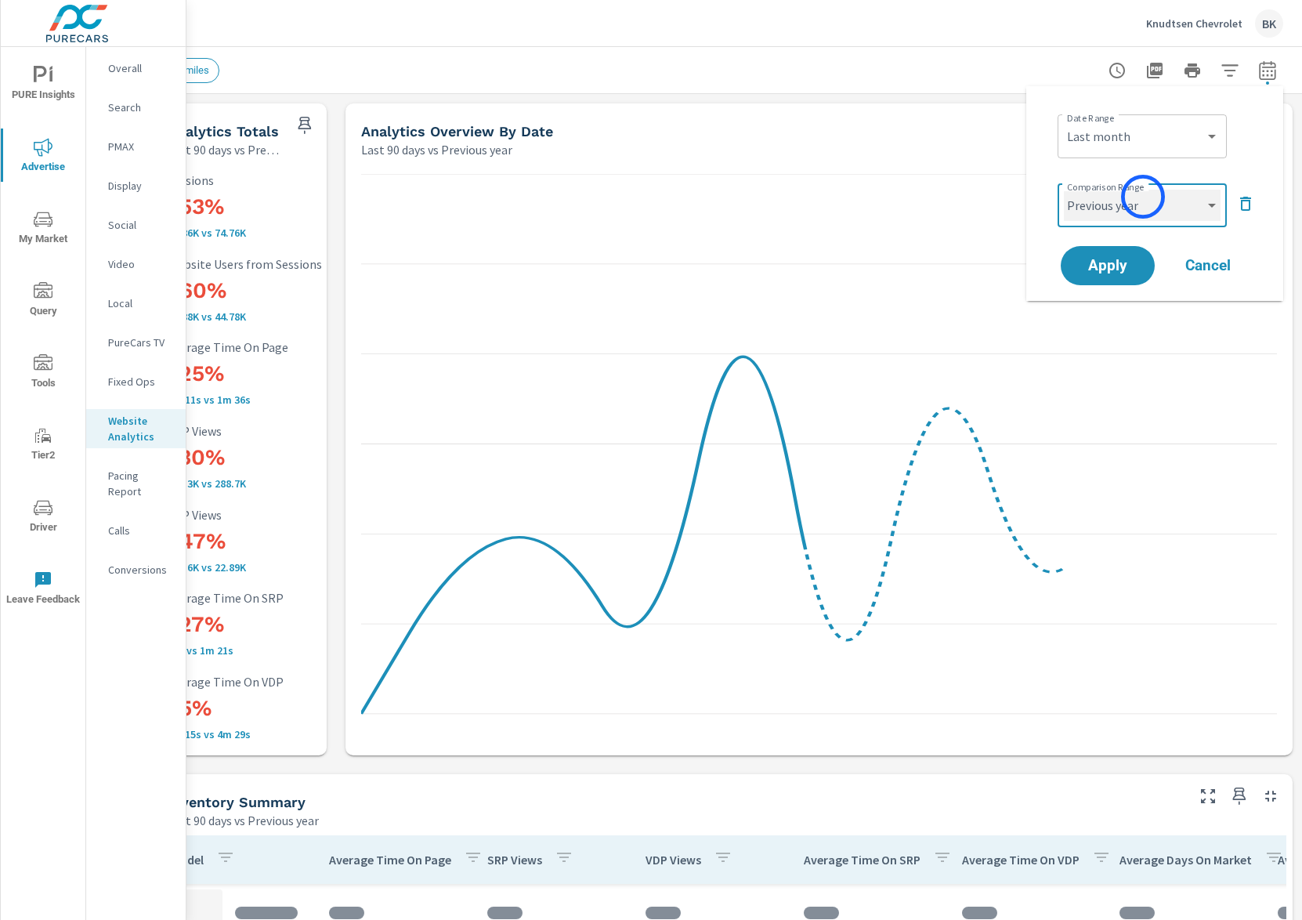
click at [1064, 190] on select "Custom Previous period Previous month Previous year" at bounding box center [1142, 205] width 157 height 31
select select "Previous month"
click at [1114, 261] on span "Apply" at bounding box center [1108, 266] width 64 height 15
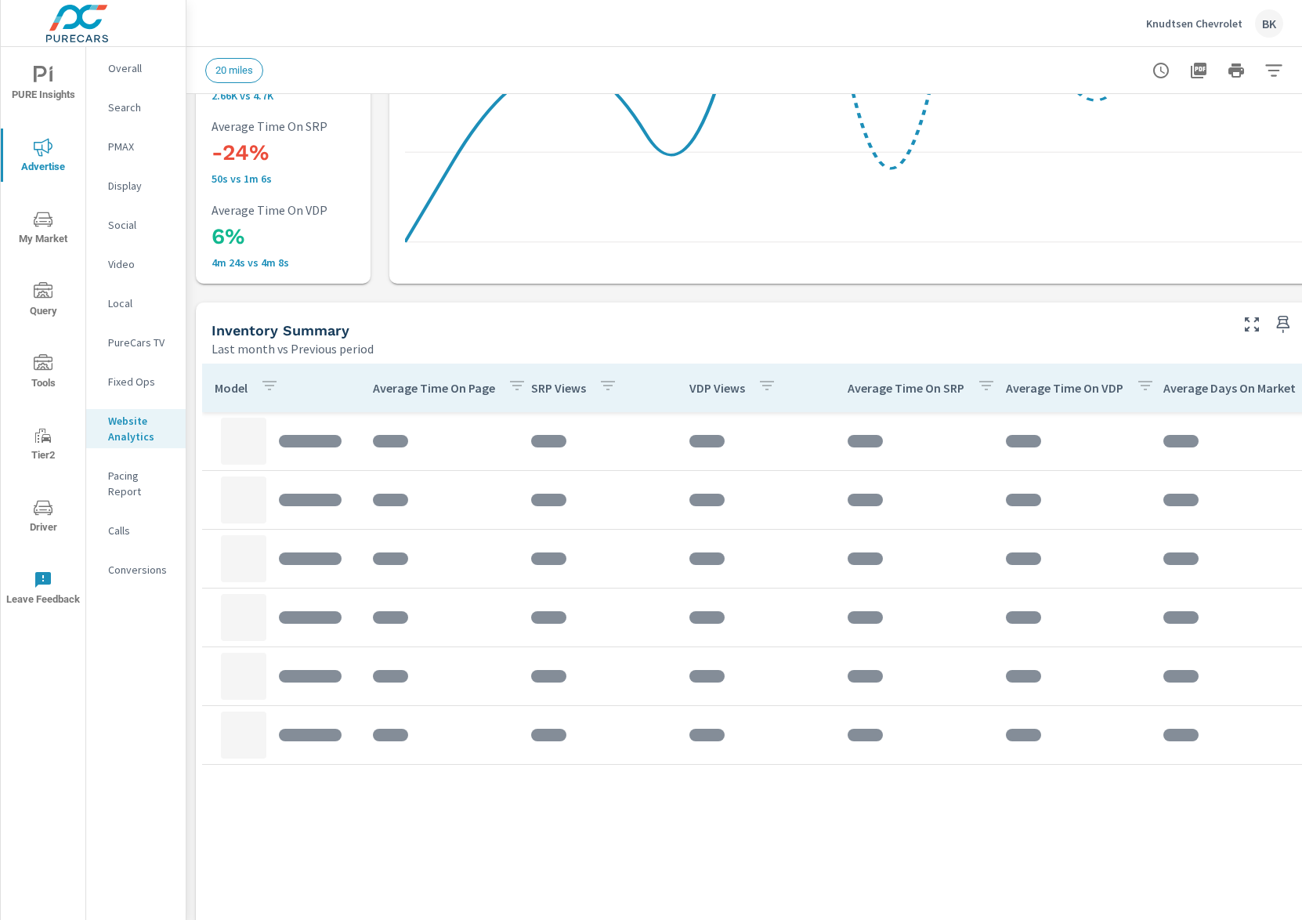
scroll to position [646, 0]
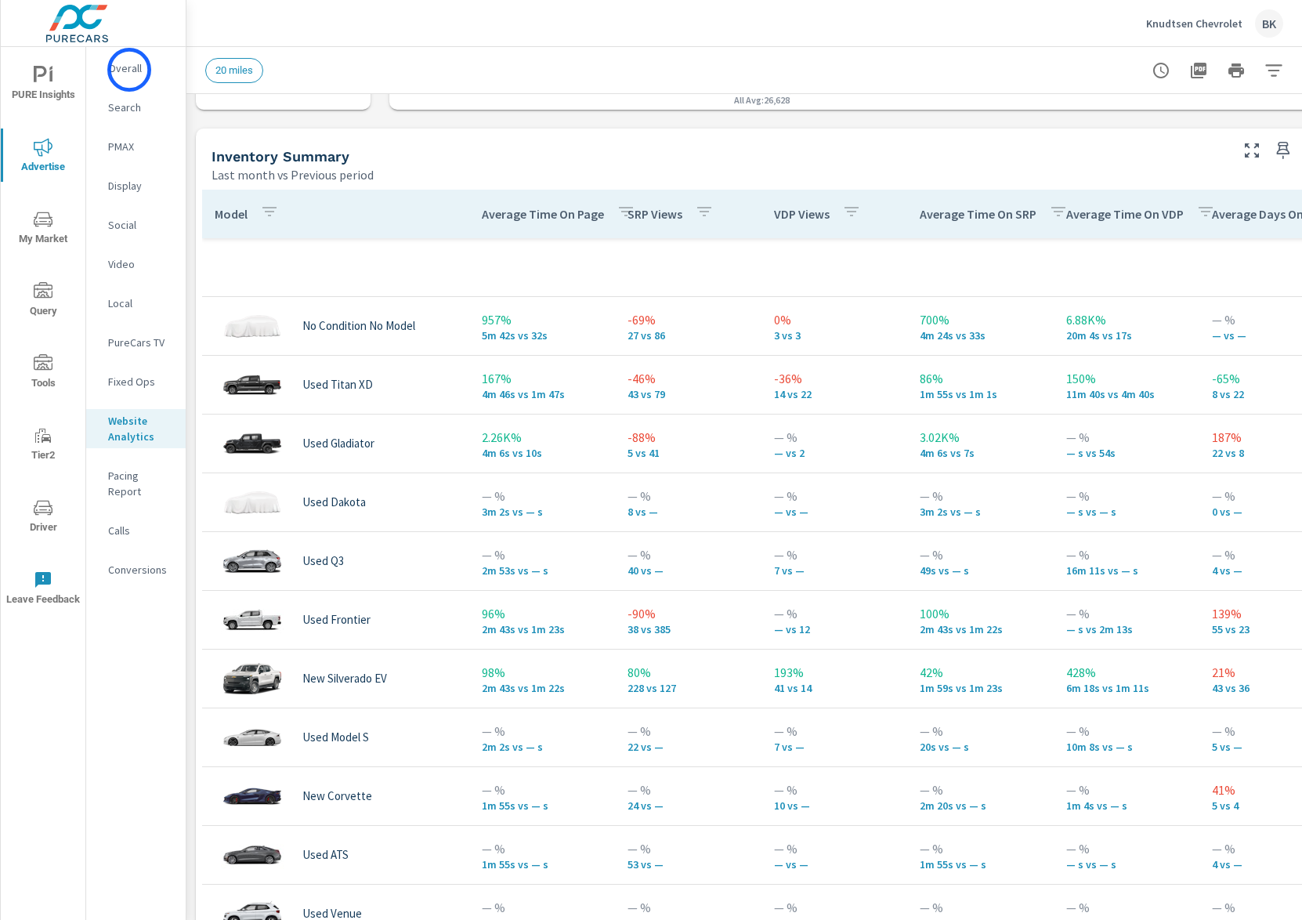
click at [128, 70] on p "Overall" at bounding box center [140, 68] width 65 height 16
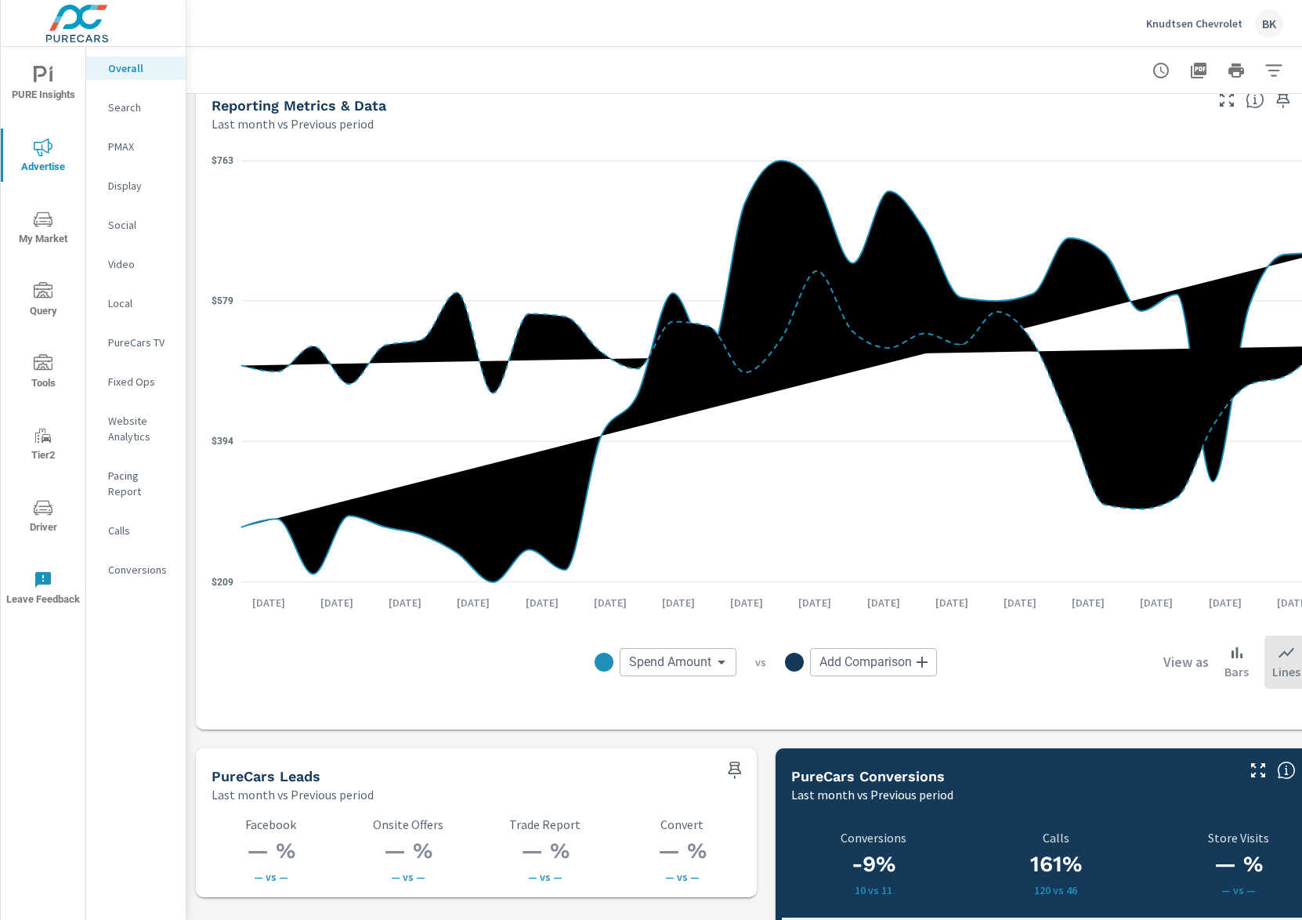
scroll to position [1534, 0]
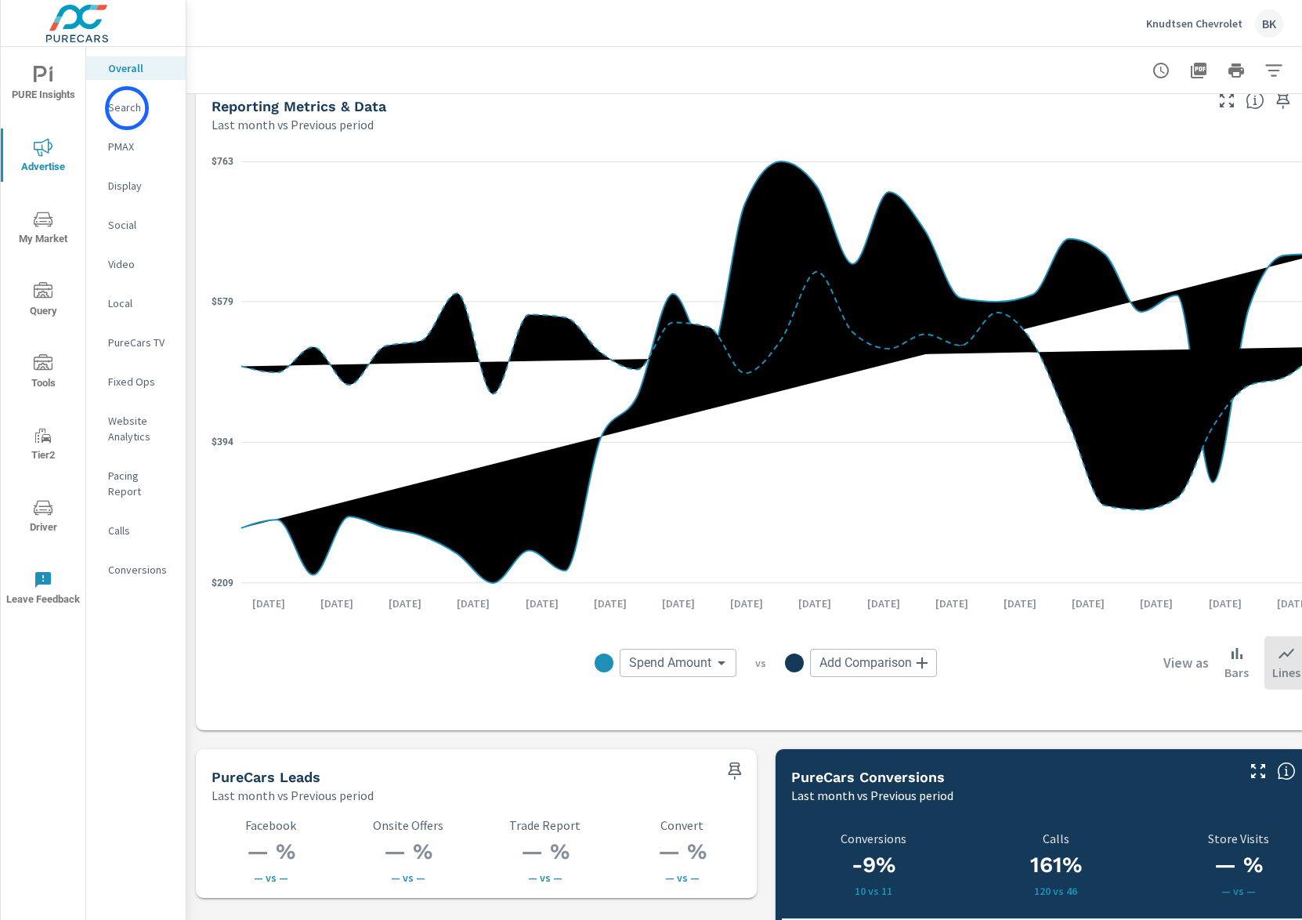
click at [127, 108] on p "Search" at bounding box center [140, 107] width 65 height 16
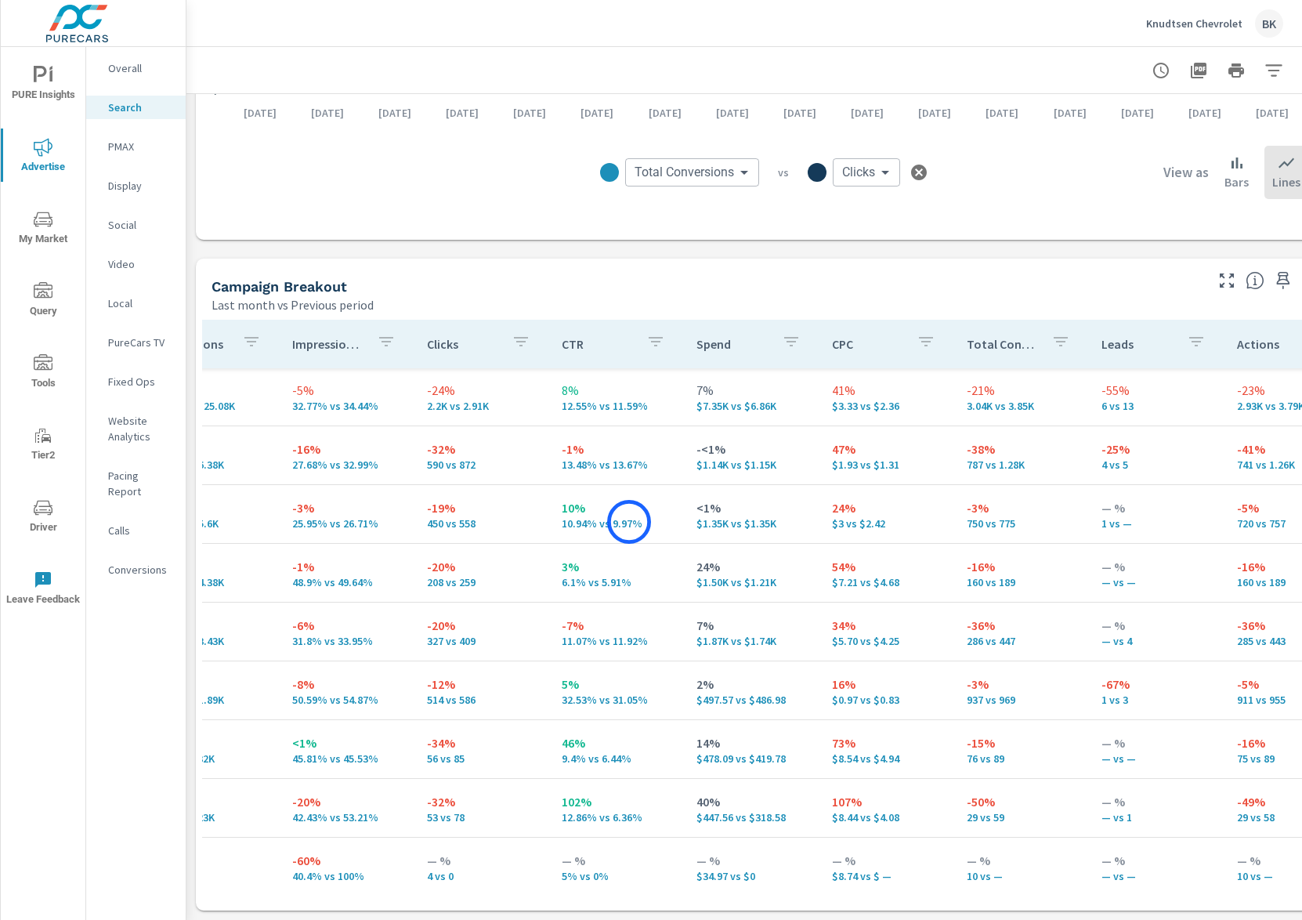
scroll to position [1, 0]
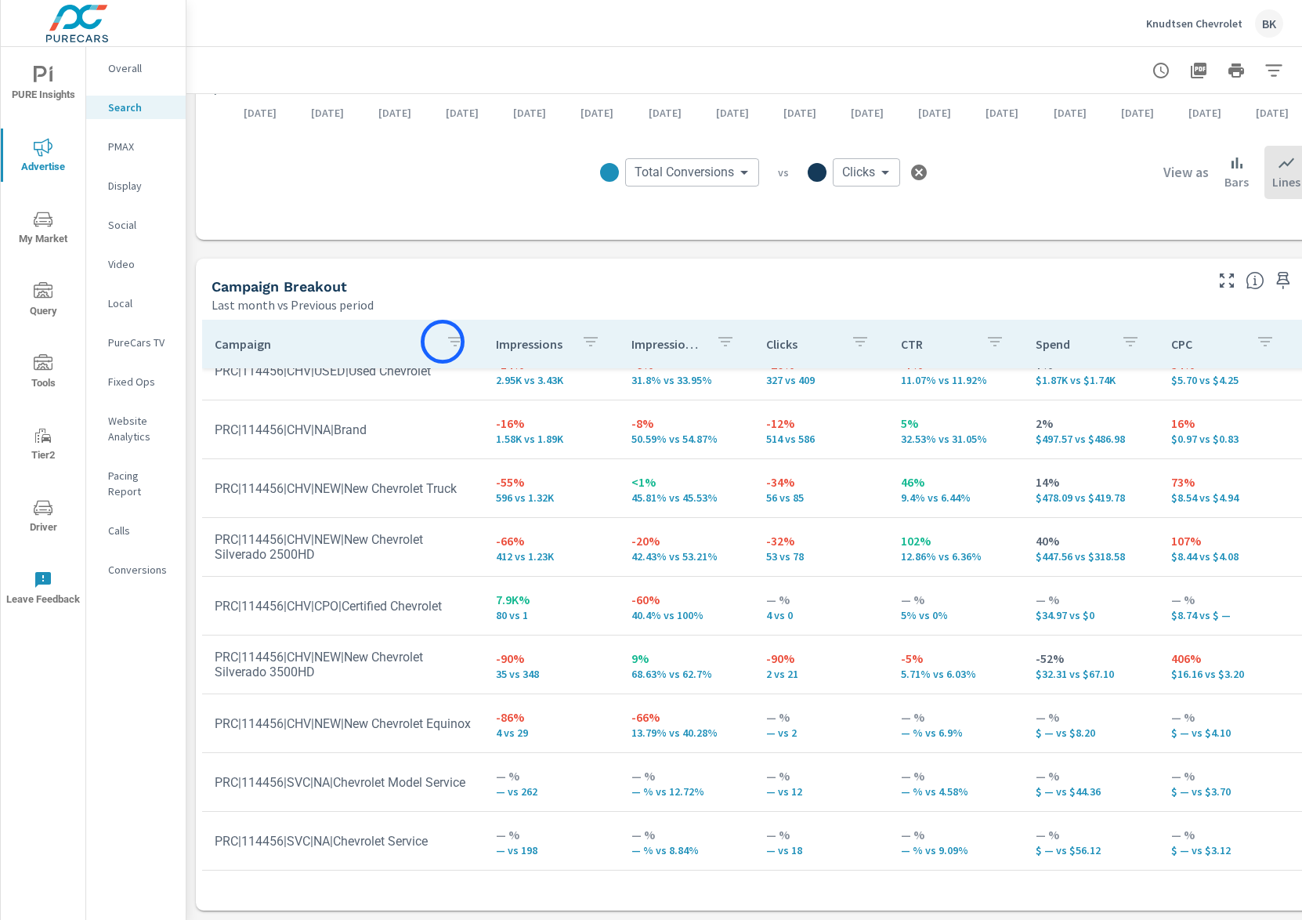
scroll to position [310, 0]
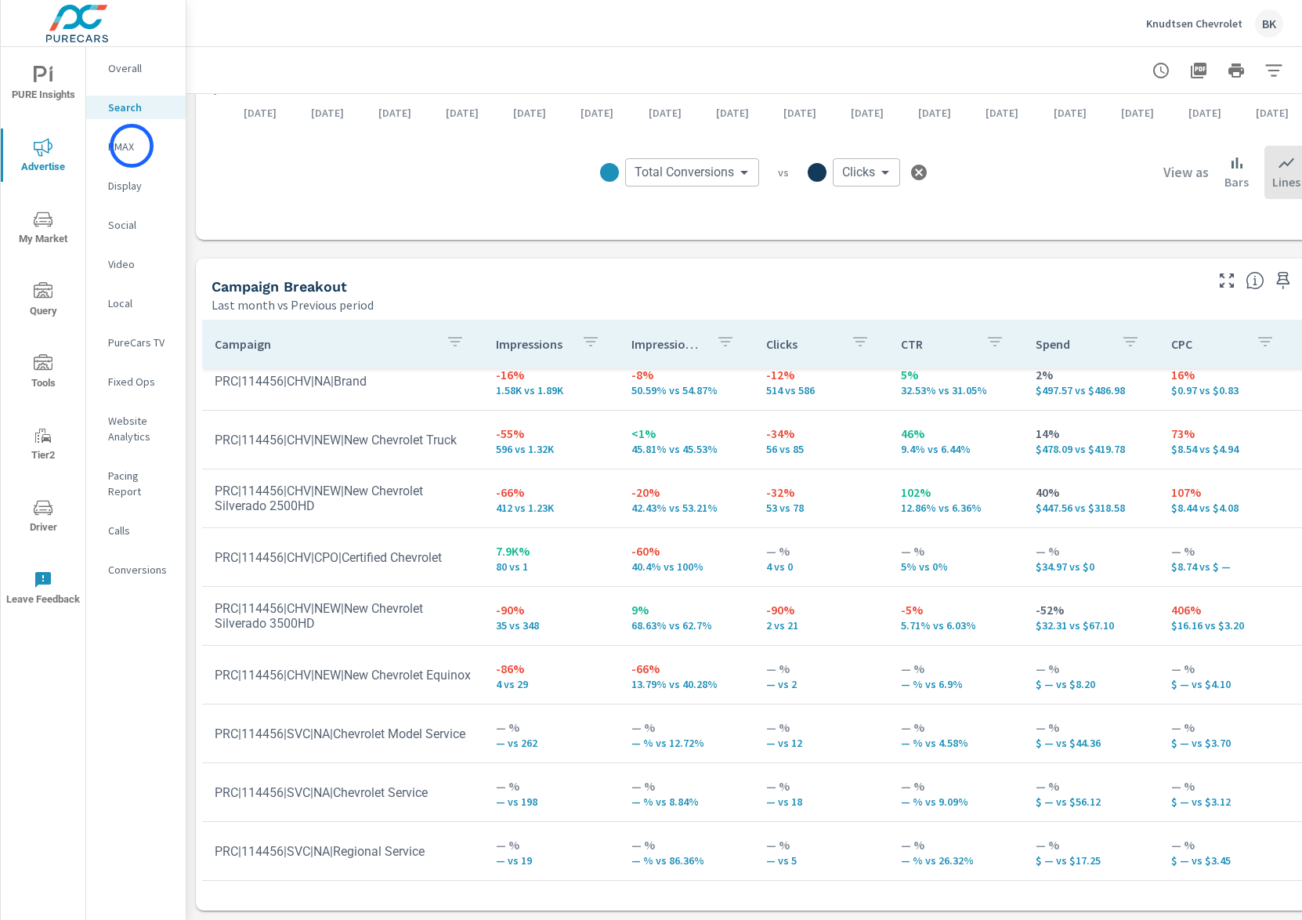
click at [132, 146] on p "PMAX" at bounding box center [140, 147] width 65 height 16
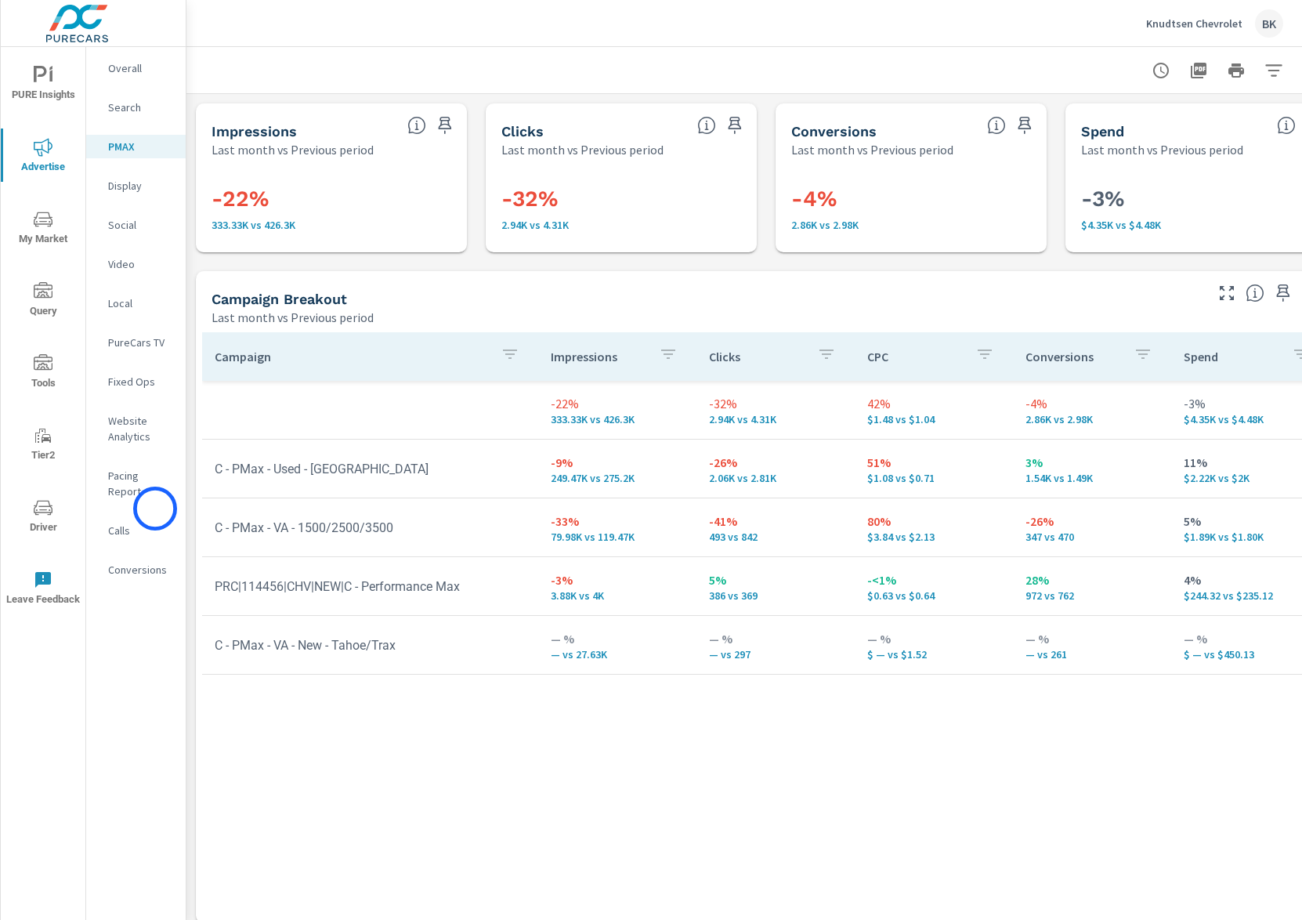
click at [155, 523] on p "Calls" at bounding box center [140, 531] width 65 height 16
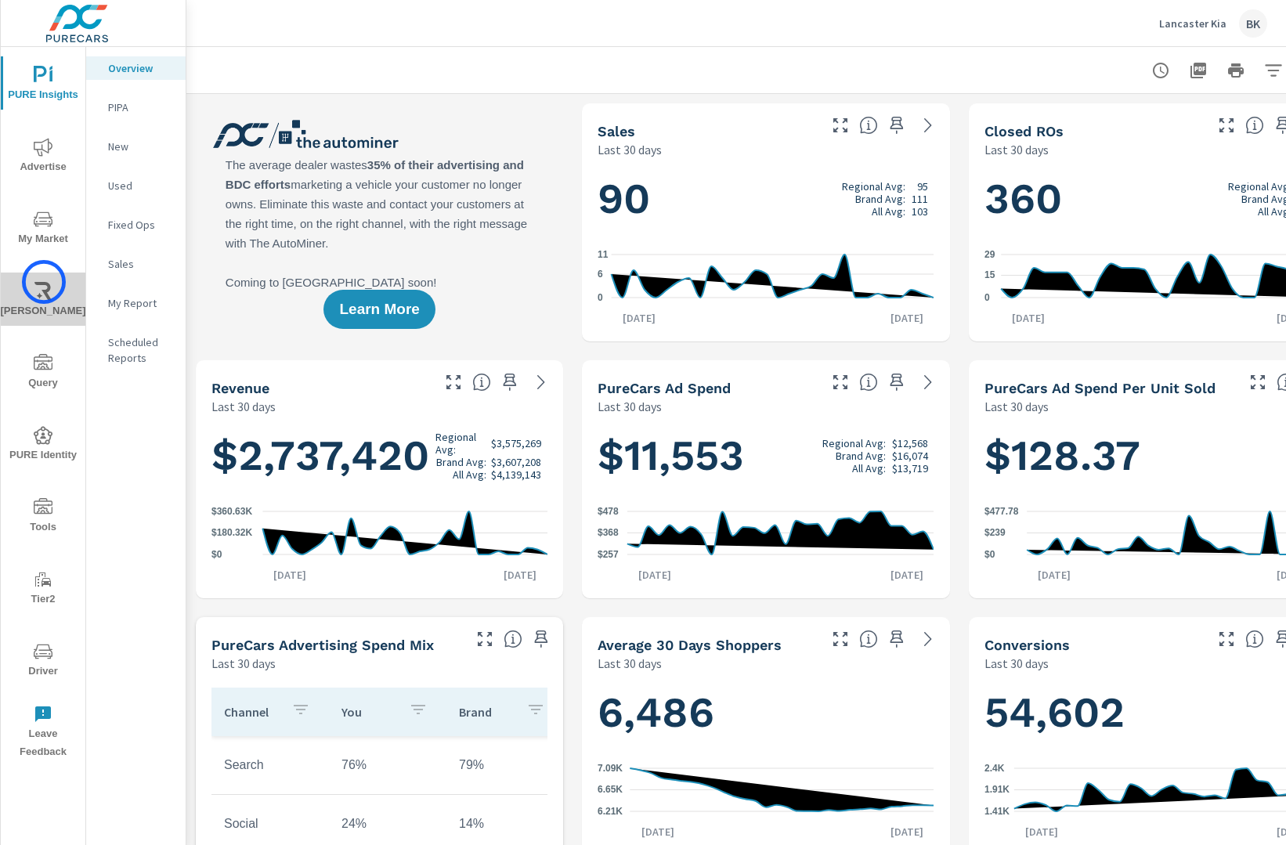
click at [44, 282] on icon "nav menu" at bounding box center [42, 291] width 17 height 19
